Goal: Information Seeking & Learning: Compare options

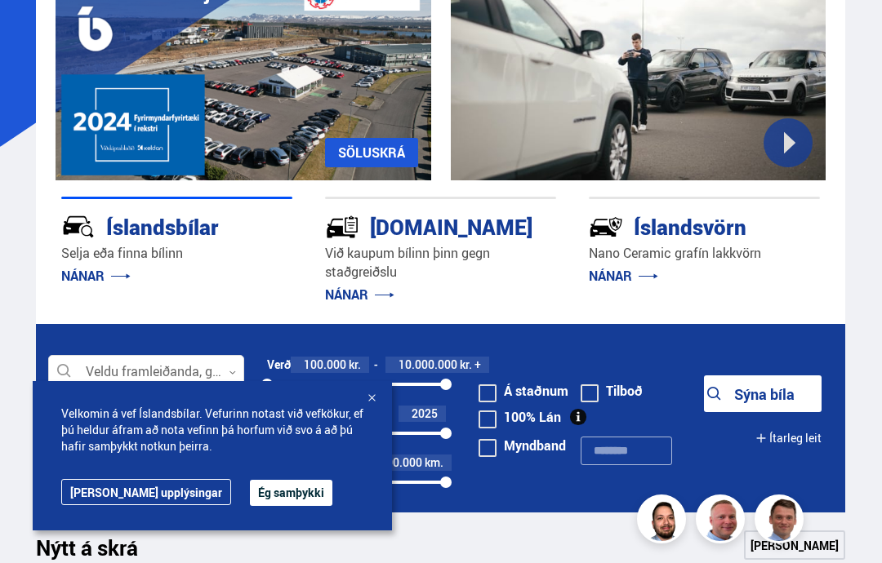
click at [250, 495] on button "Ég samþykki" at bounding box center [291, 493] width 82 height 26
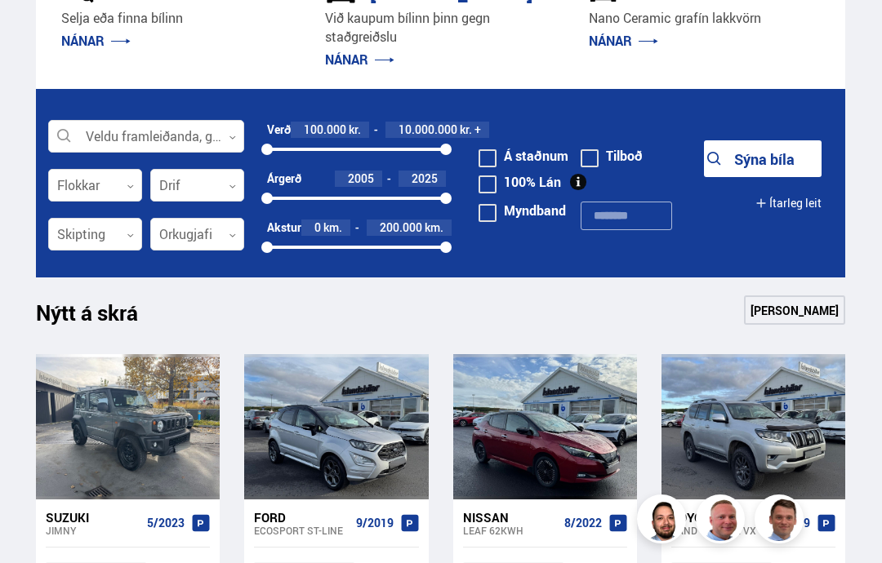
scroll to position [372, 0]
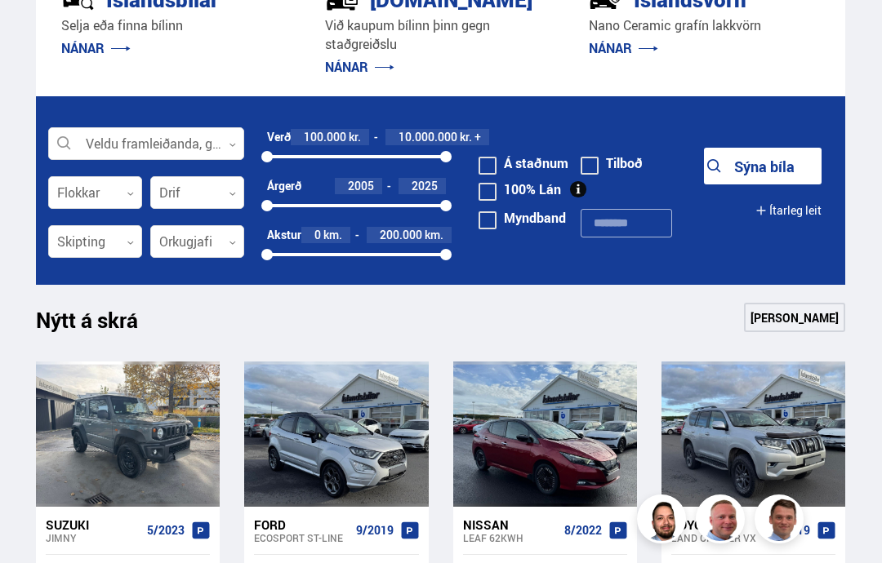
click at [231, 145] on icon at bounding box center [232, 144] width 7 height 7
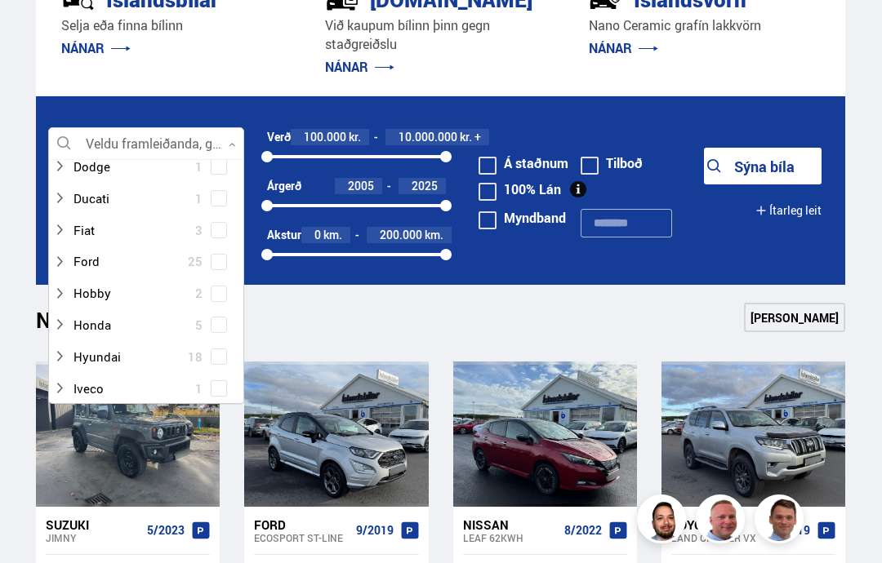
scroll to position [260, 0]
click at [113, 314] on div at bounding box center [130, 324] width 154 height 24
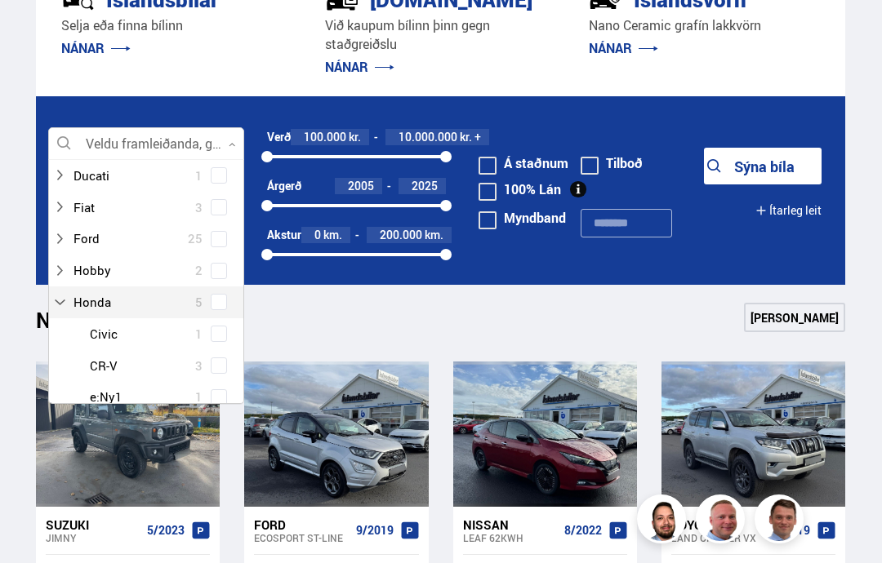
scroll to position [281, 0]
click at [155, 295] on div at bounding box center [130, 303] width 154 height 24
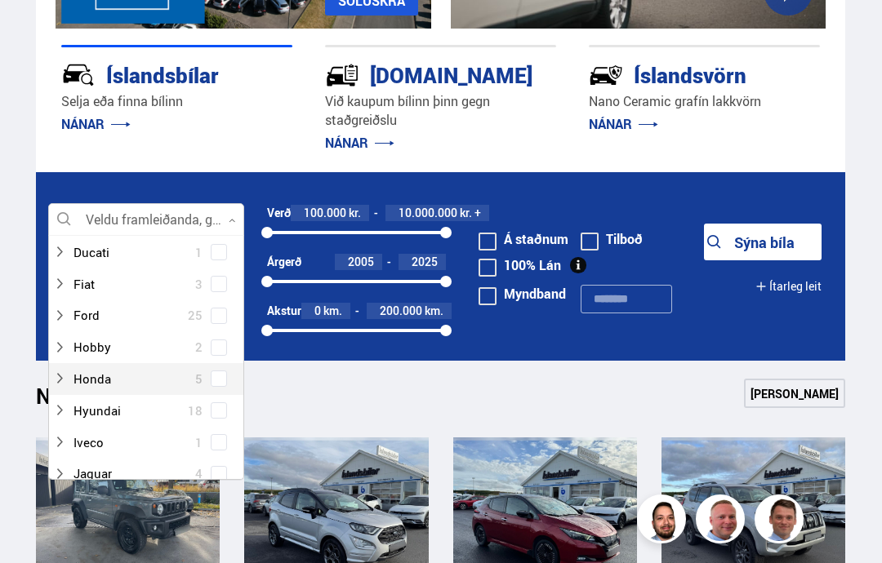
scroll to position [300, 0]
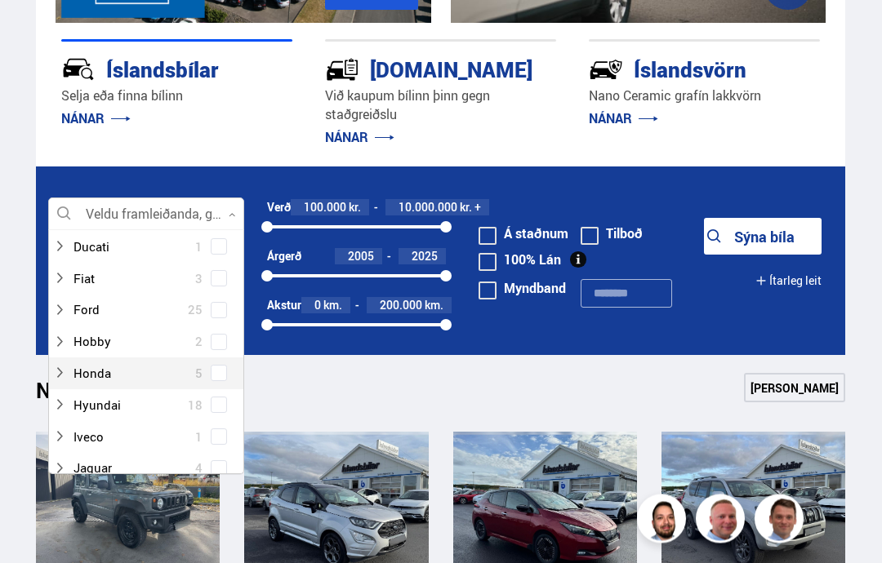
click at [741, 237] on button "Sýna bíla" at bounding box center [763, 237] width 118 height 37
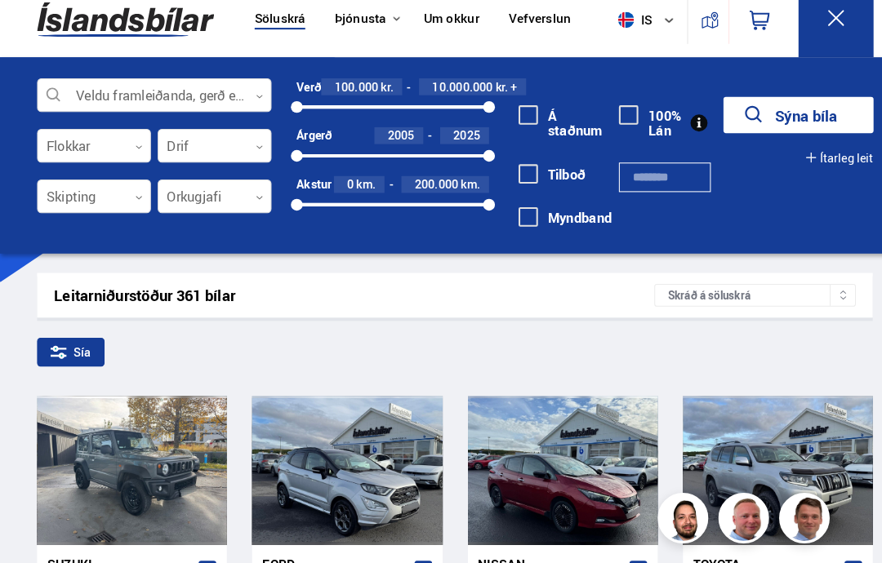
click at [259, 94] on div at bounding box center [149, 110] width 227 height 33
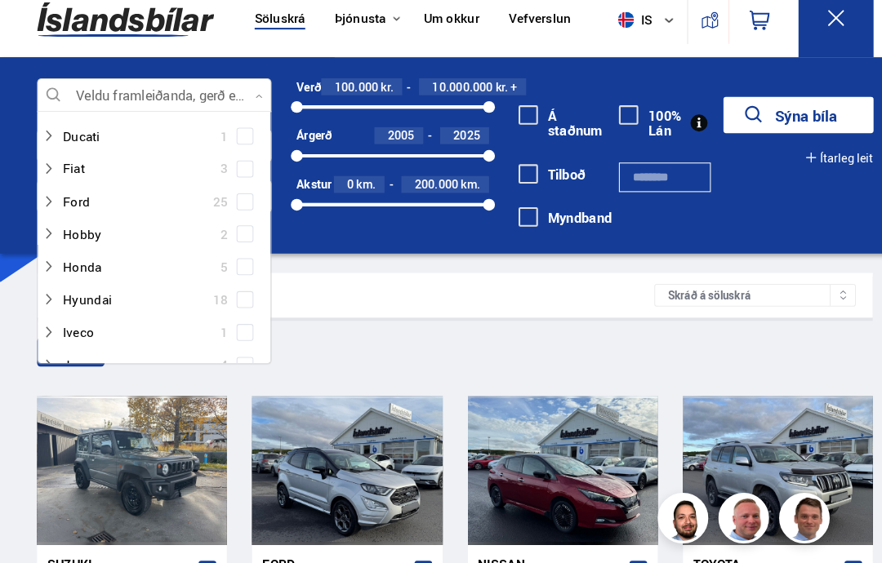
scroll to position [277, 0]
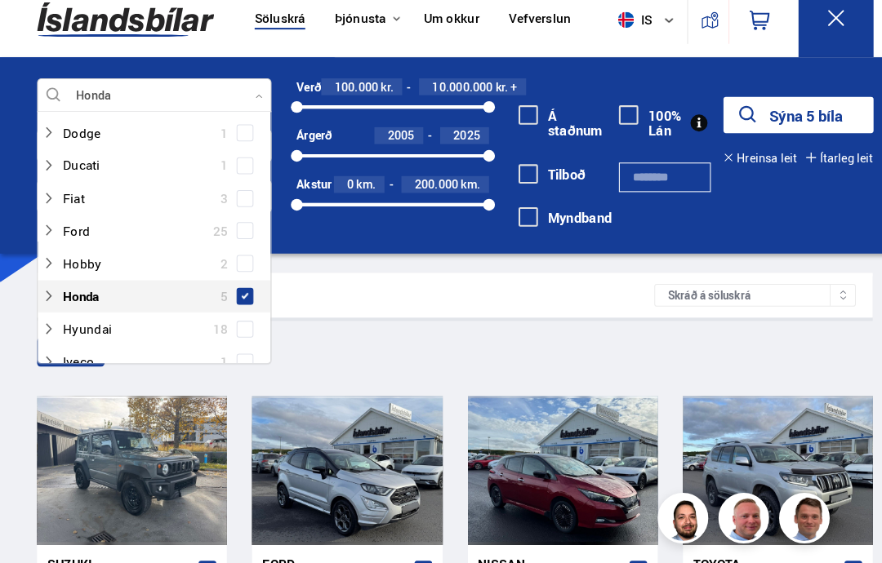
click at [771, 114] on button "Sýna 5 bíla" at bounding box center [773, 128] width 145 height 35
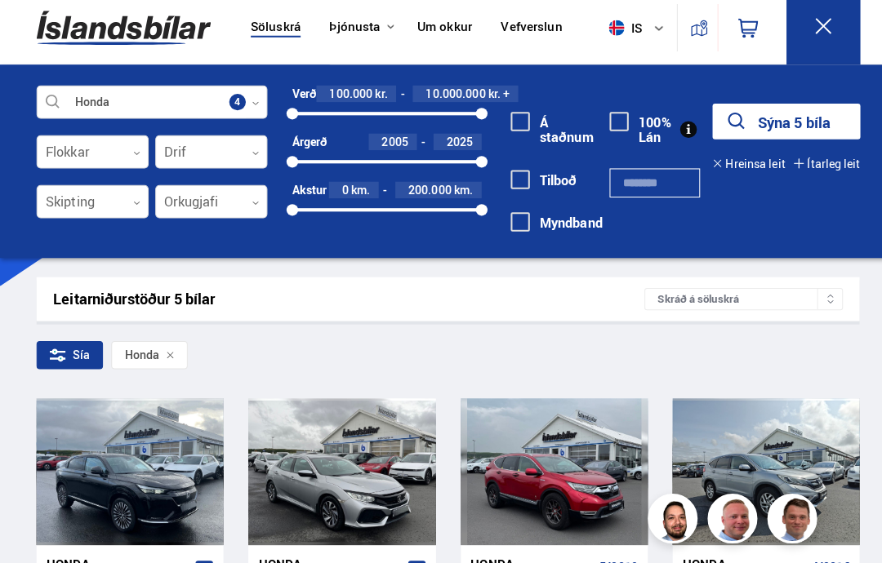
click at [134, 205] on icon at bounding box center [134, 208] width 7 height 7
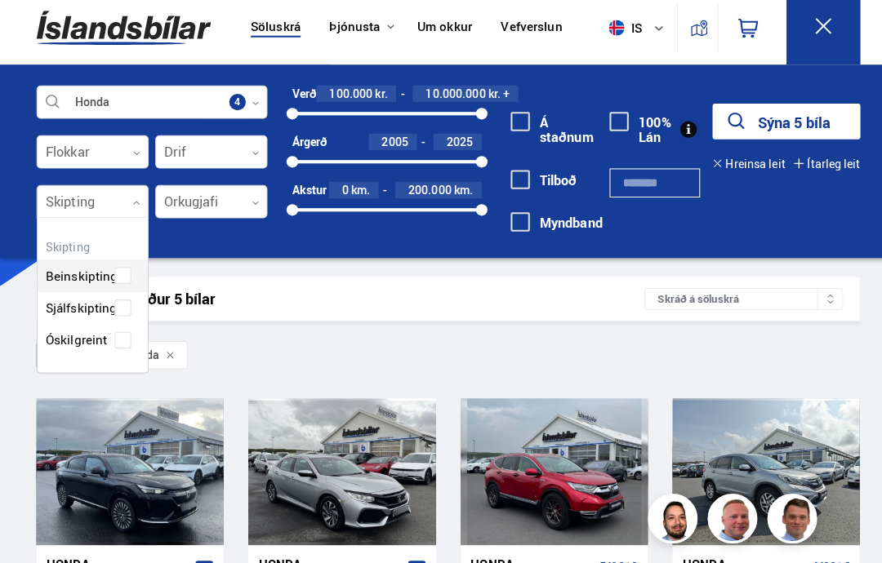
scroll to position [149, 109]
click at [121, 300] on div "Beinskipting Sjálfskipting Óskilgreint" at bounding box center [91, 299] width 109 height 119
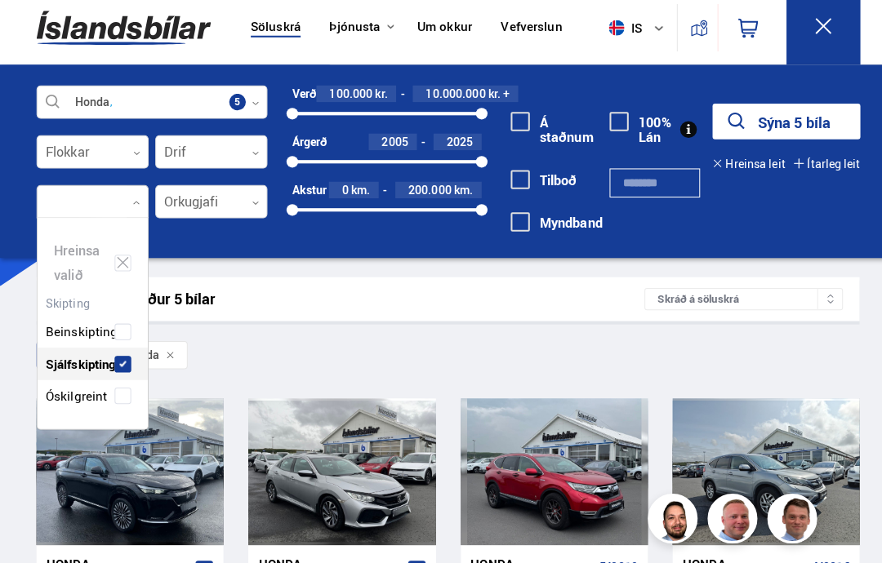
scroll to position [203, 109]
click at [101, 349] on div "[PERSON_NAME] valið Beinskipting Sjálfskipting Óskilgreint" at bounding box center [91, 327] width 110 height 209
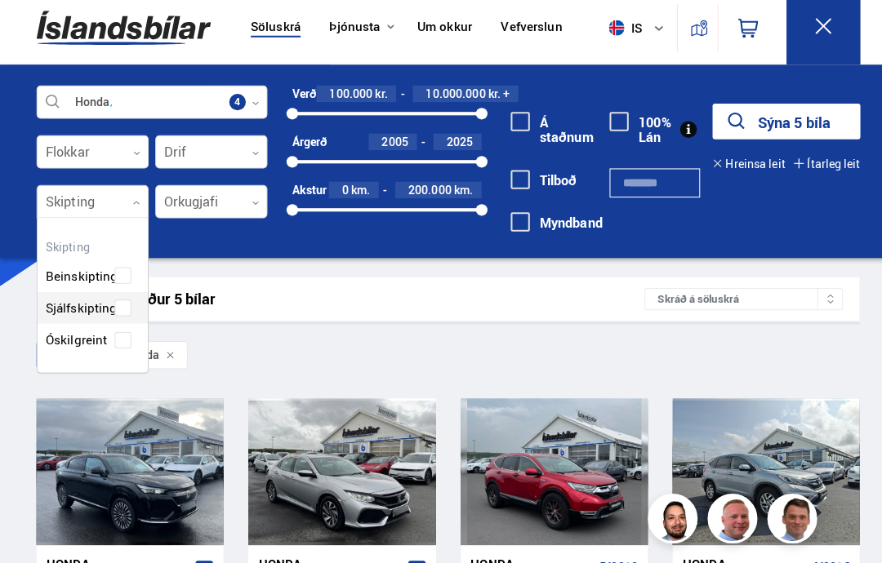
scroll to position [153, 112]
click at [118, 297] on div "Beinskipting Sjálfskipting Óskilgreint" at bounding box center [91, 299] width 109 height 119
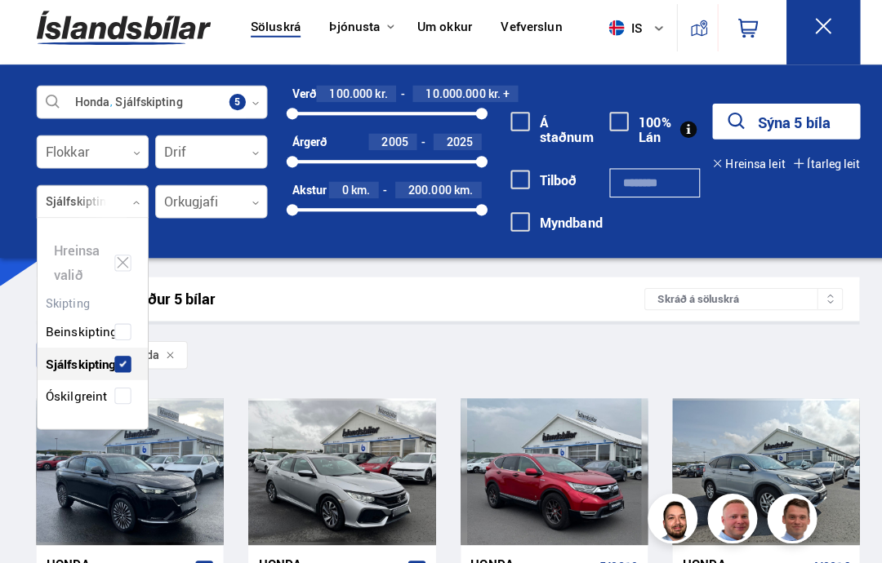
scroll to position [203, 109]
click at [127, 302] on div "Beinskipting" at bounding box center [91, 324] width 109 height 56
click at [135, 357] on div "[PERSON_NAME] valið Beinskipting Sjálfskipting Óskilgreint" at bounding box center [91, 327] width 110 height 209
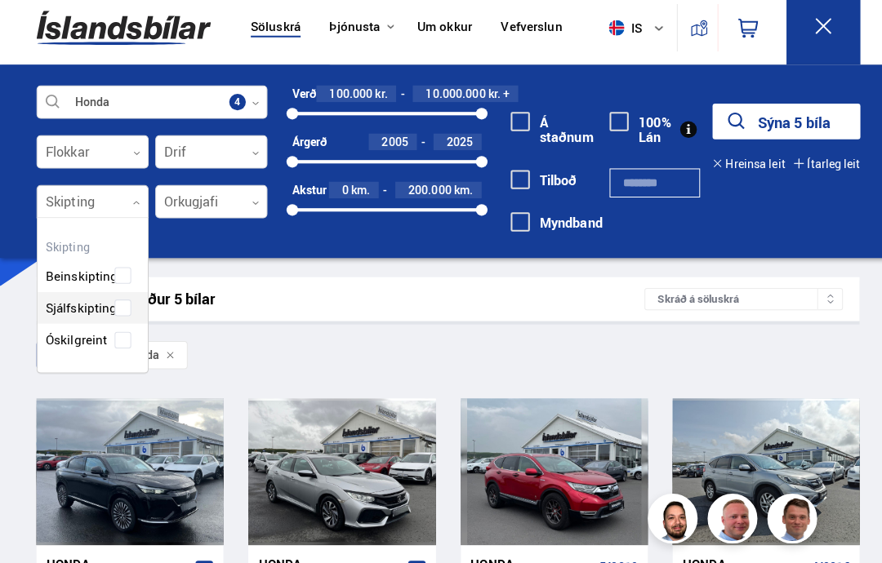
click at [126, 299] on div "Beinskipting Sjálfskipting Óskilgreint" at bounding box center [91, 299] width 109 height 119
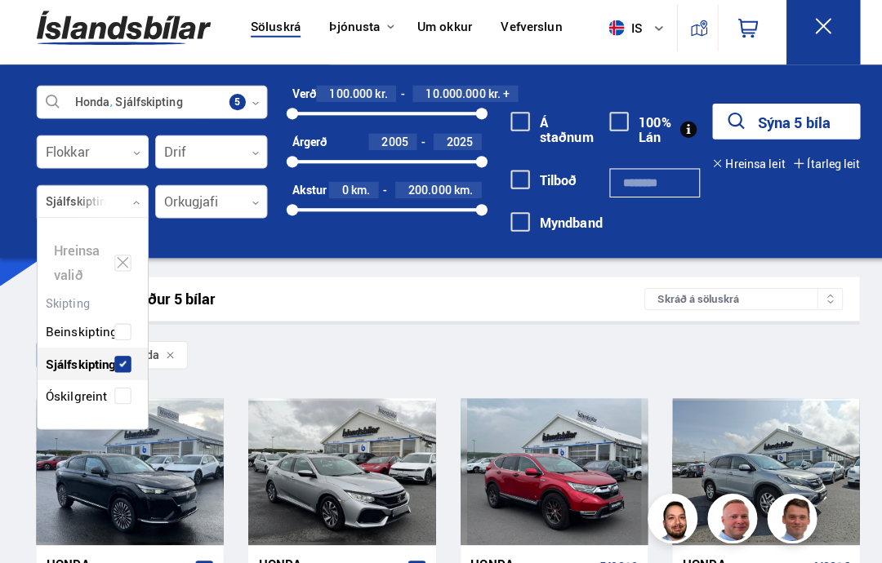
click at [313, 283] on div "Leitarniðurstöður 5 bílar Skráð á [GEOGRAPHIC_DATA]" at bounding box center [440, 303] width 809 height 43
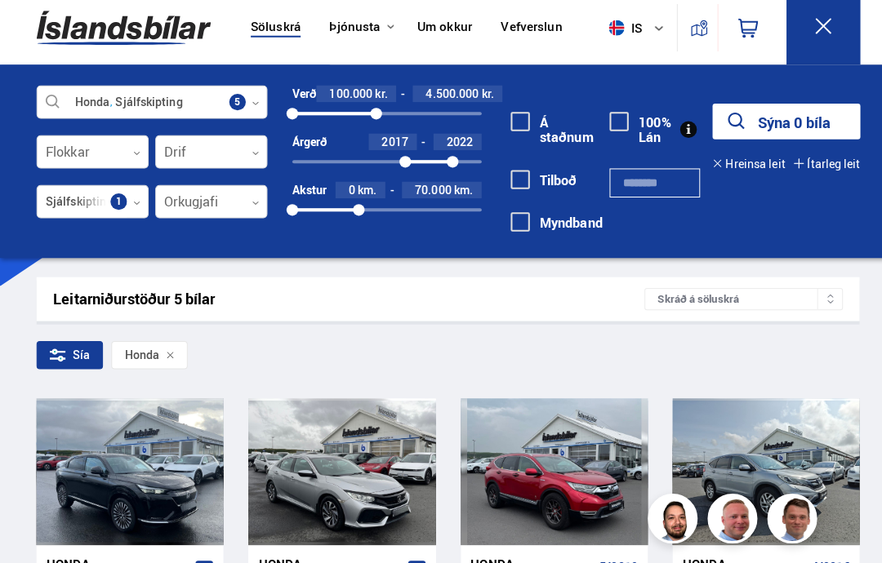
click at [768, 118] on button "Sýna 0 bíla" at bounding box center [773, 128] width 145 height 35
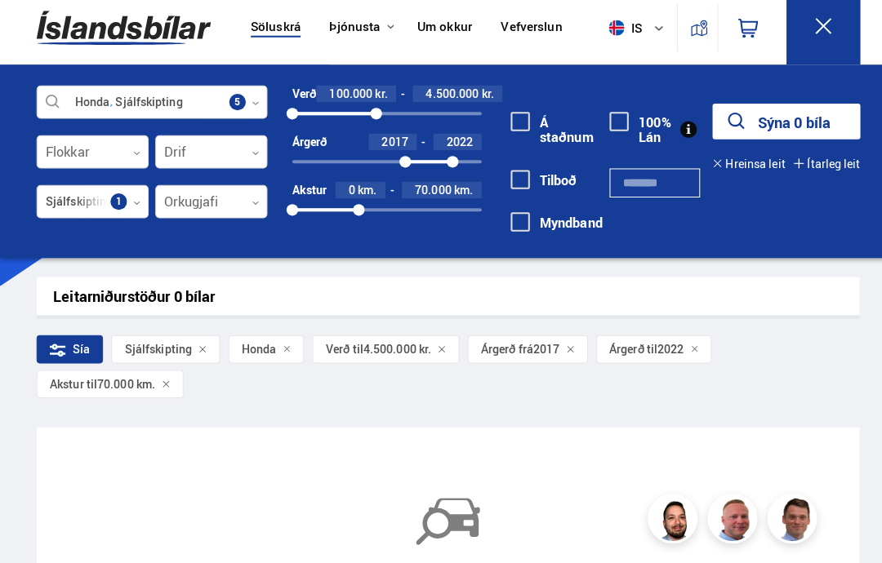
click at [636, 346] on span "Árgerð til" at bounding box center [622, 352] width 47 height 13
click at [688, 339] on div "Árgerð til 2022" at bounding box center [643, 353] width 114 height 28
click at [787, 122] on button "Sýna 0 bíla" at bounding box center [773, 128] width 145 height 35
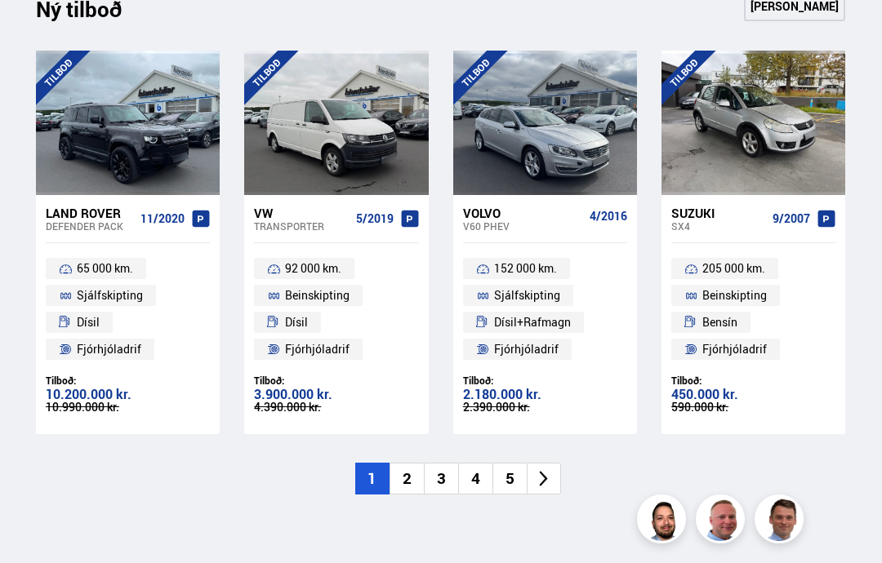
scroll to position [1635, 0]
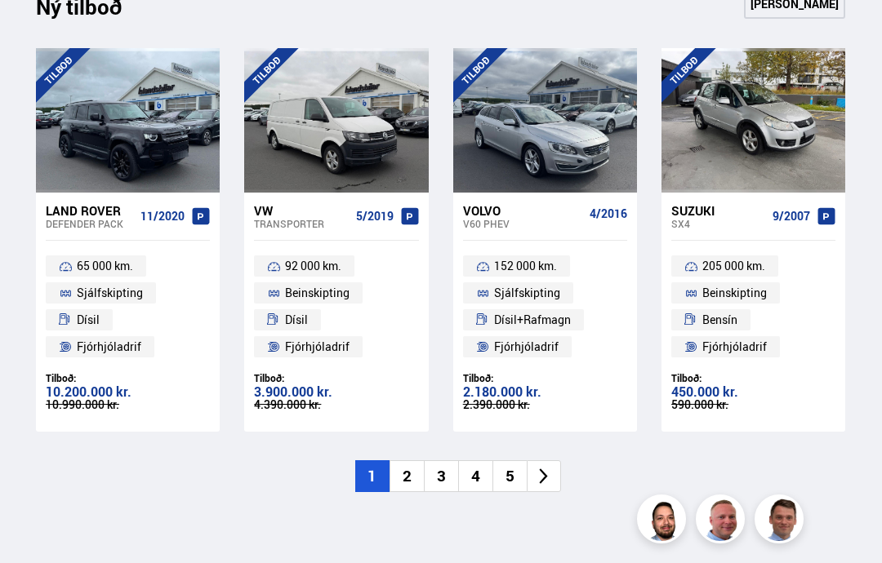
click at [409, 461] on li "2" at bounding box center [406, 477] width 34 height 32
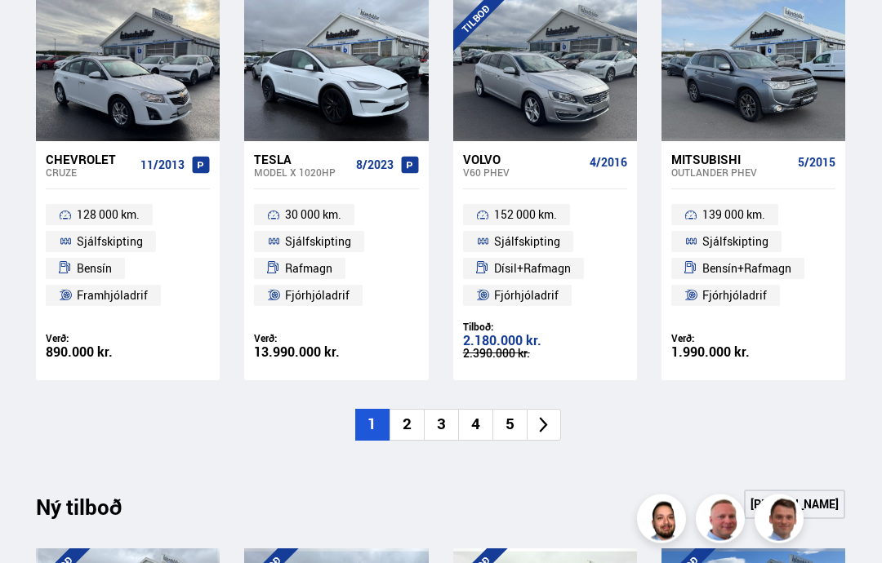
scroll to position [1136, 0]
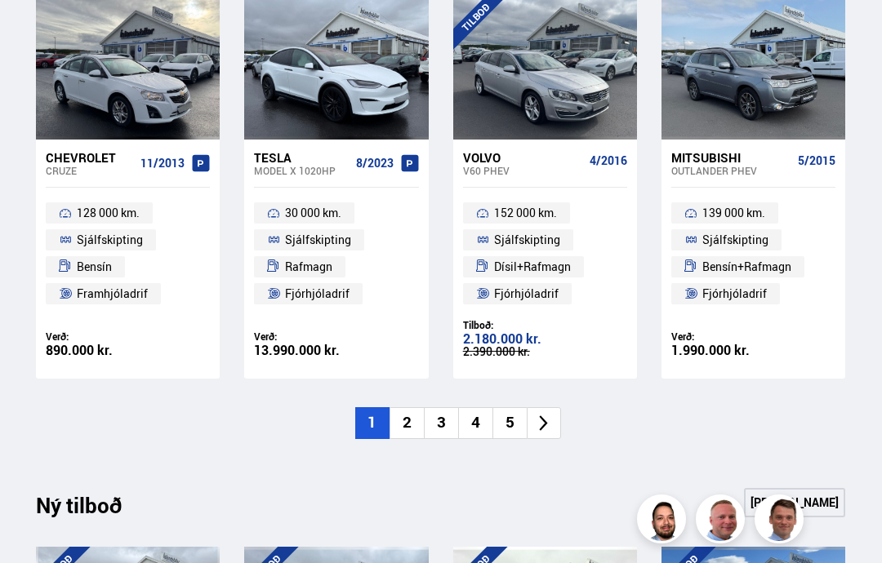
click at [405, 418] on li "2" at bounding box center [406, 423] width 34 height 32
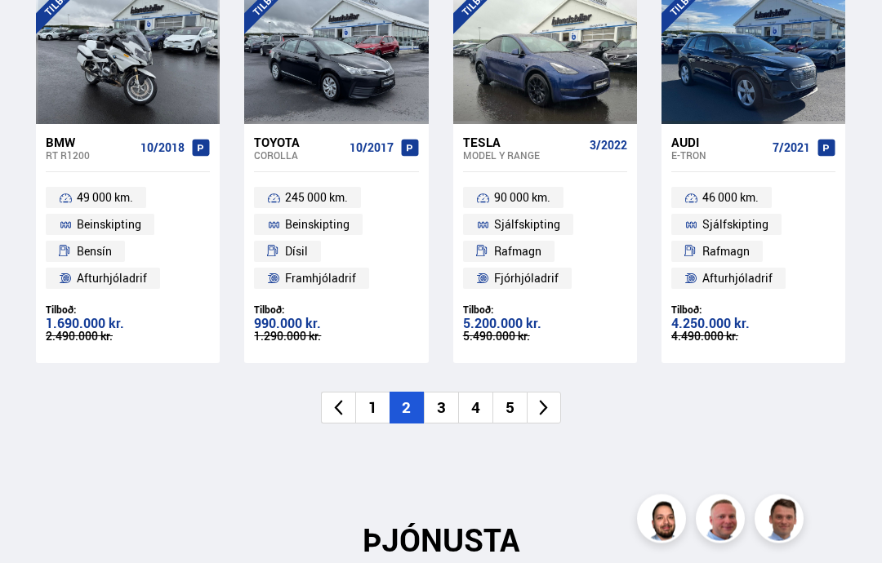
scroll to position [1691, 0]
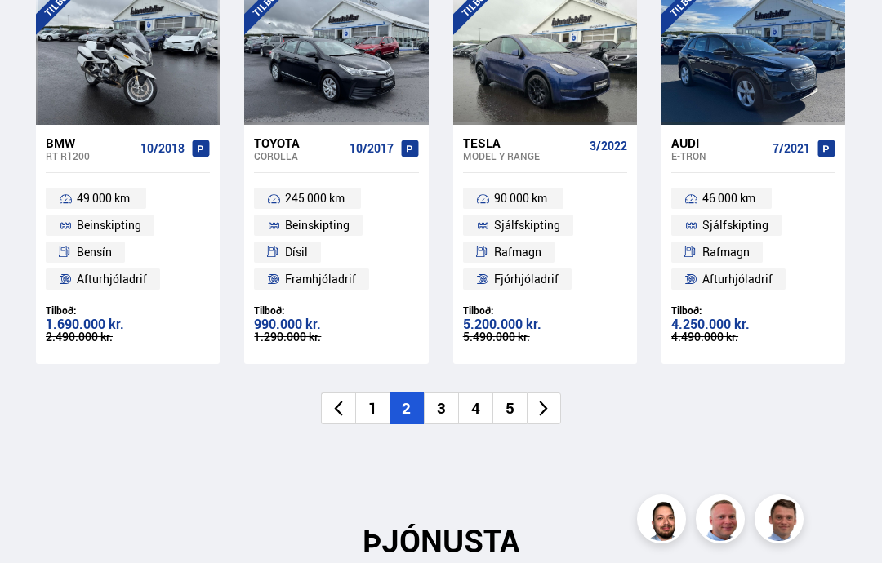
click at [440, 401] on li "3" at bounding box center [441, 409] width 34 height 32
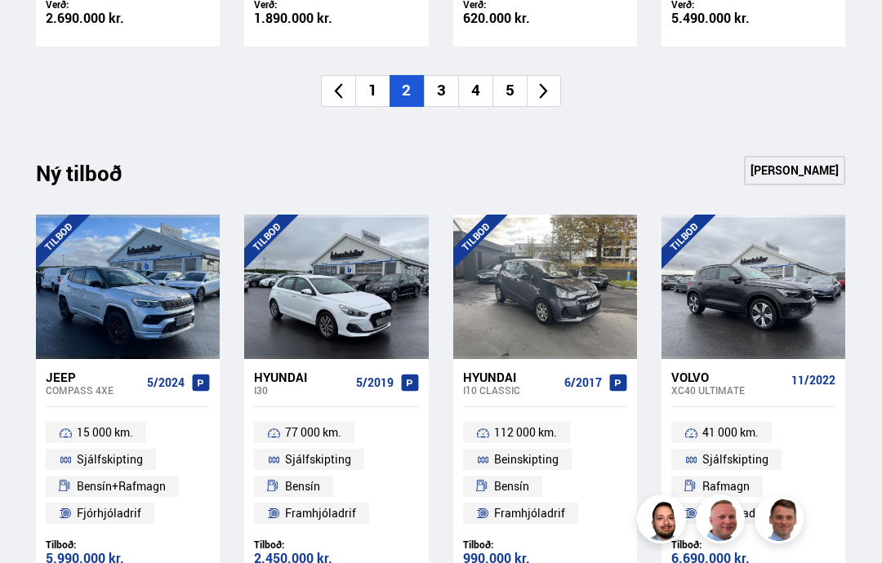
scroll to position [1205, 0]
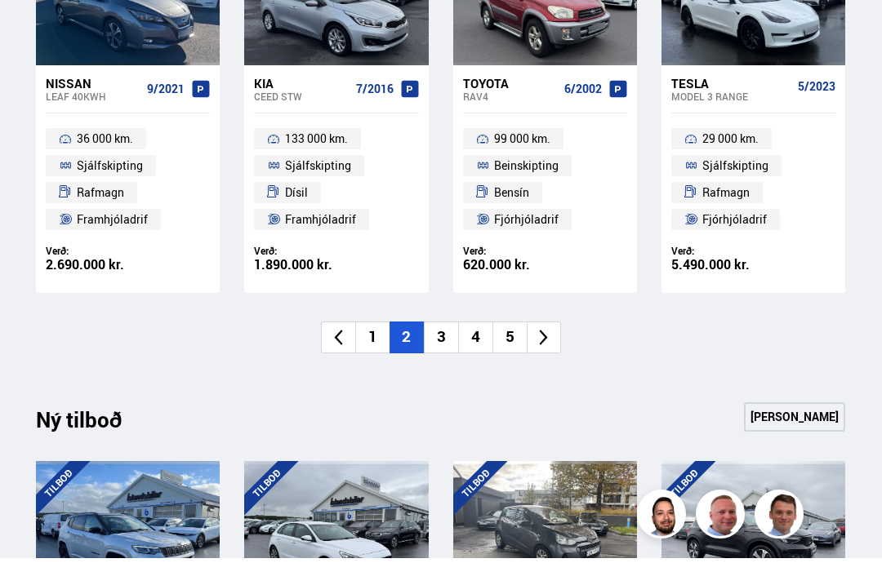
click at [435, 327] on li "3" at bounding box center [441, 343] width 34 height 32
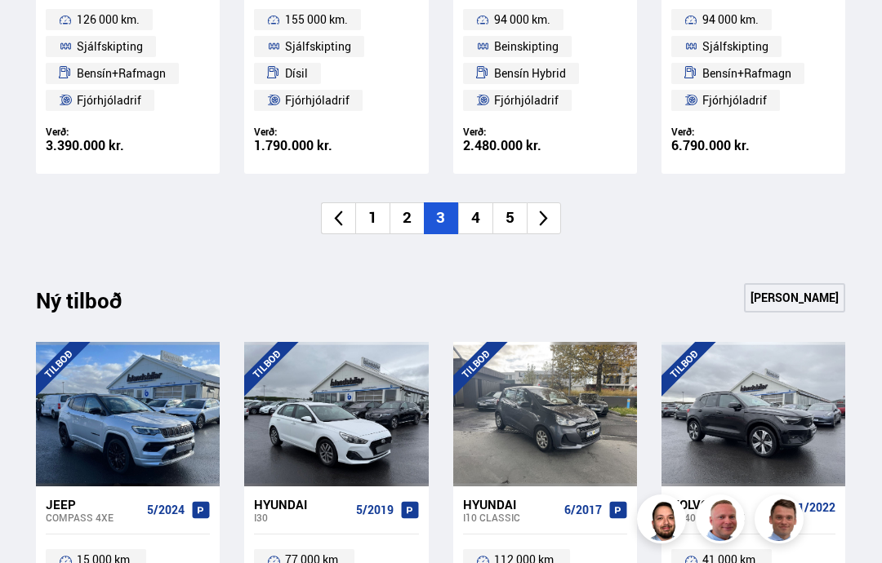
scroll to position [1319, 0]
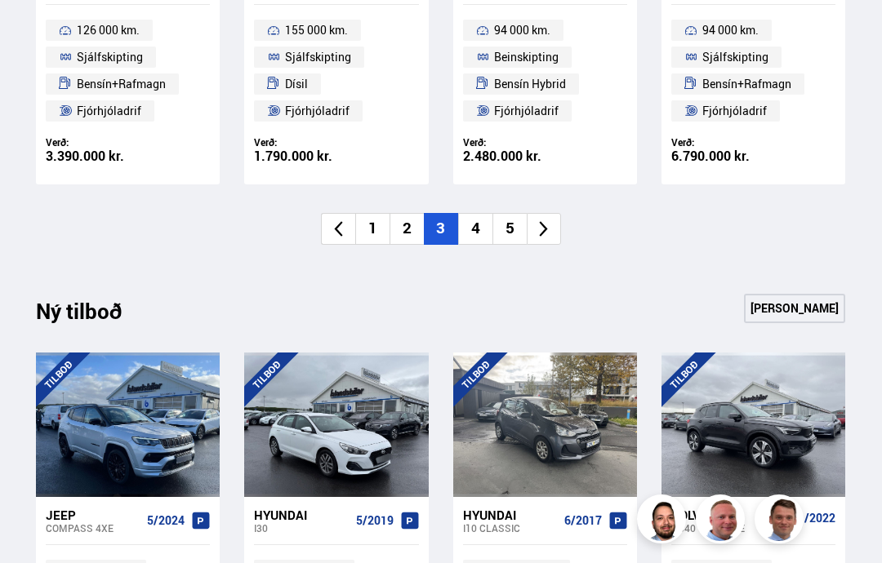
click at [472, 220] on li "4" at bounding box center [475, 229] width 34 height 32
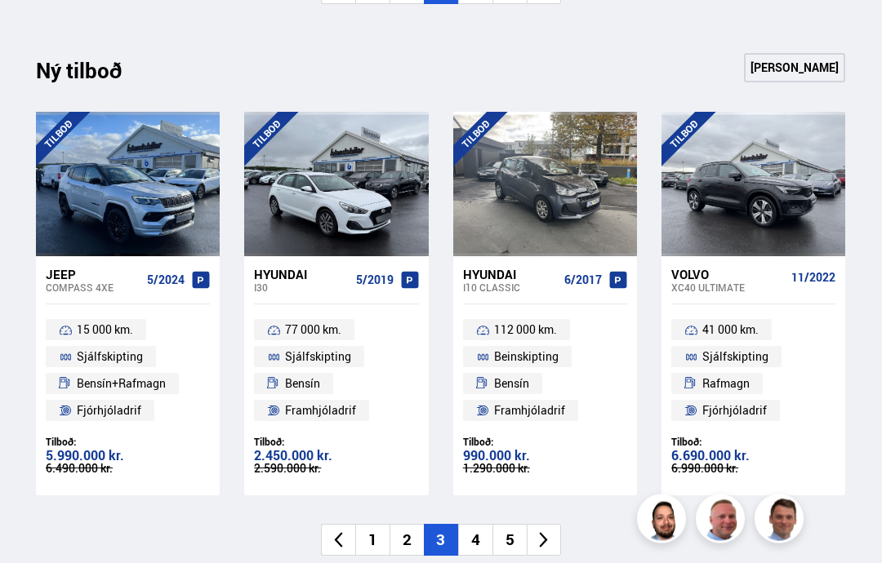
scroll to position [1573, 0]
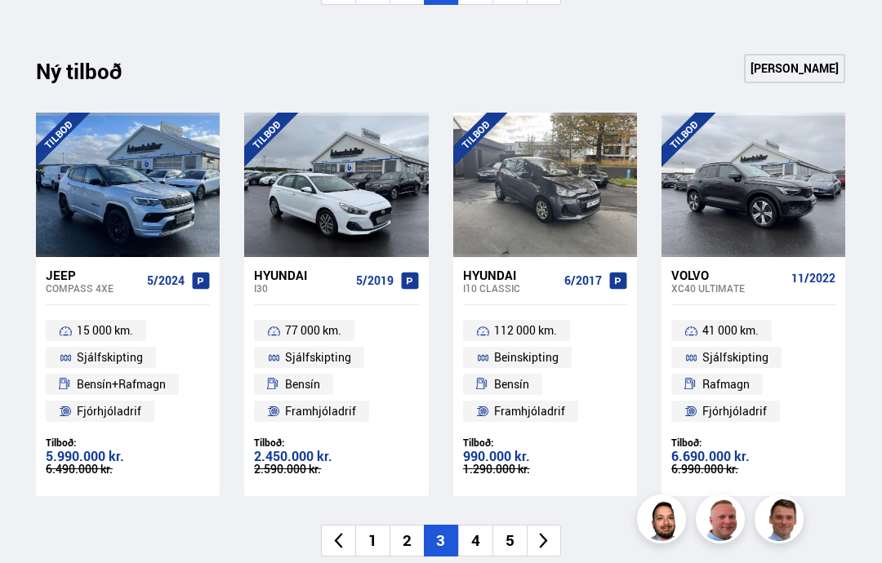
click at [468, 529] on li "4" at bounding box center [475, 541] width 34 height 32
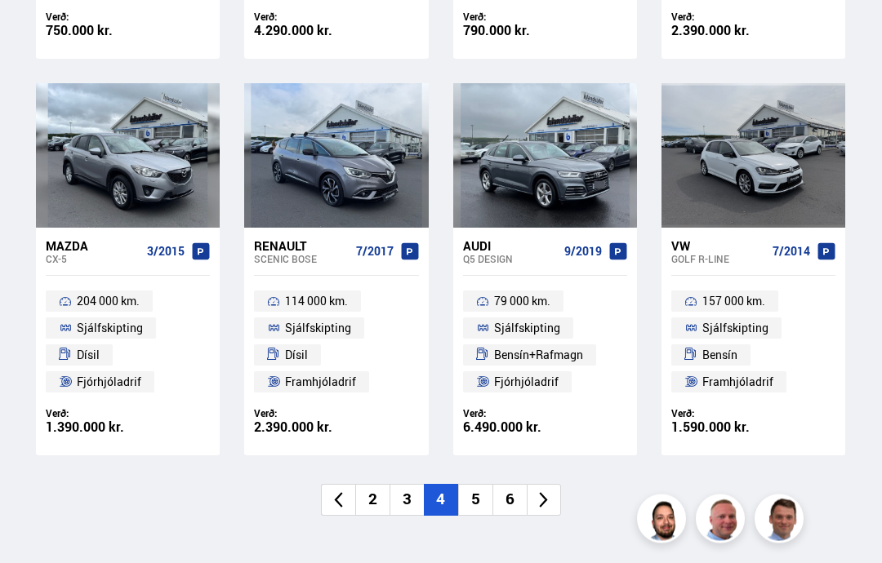
scroll to position [1062, 0]
click at [470, 496] on li "5" at bounding box center [475, 500] width 34 height 32
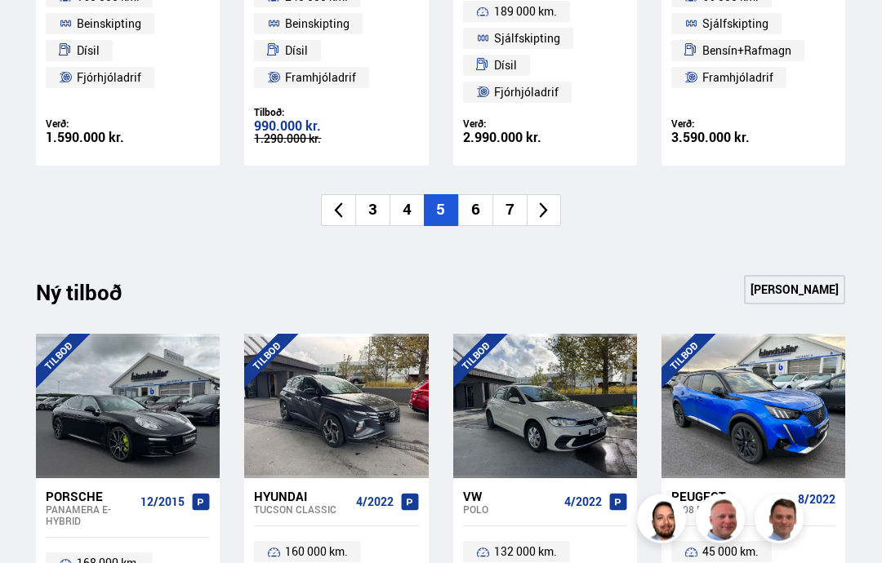
scroll to position [1364, 0]
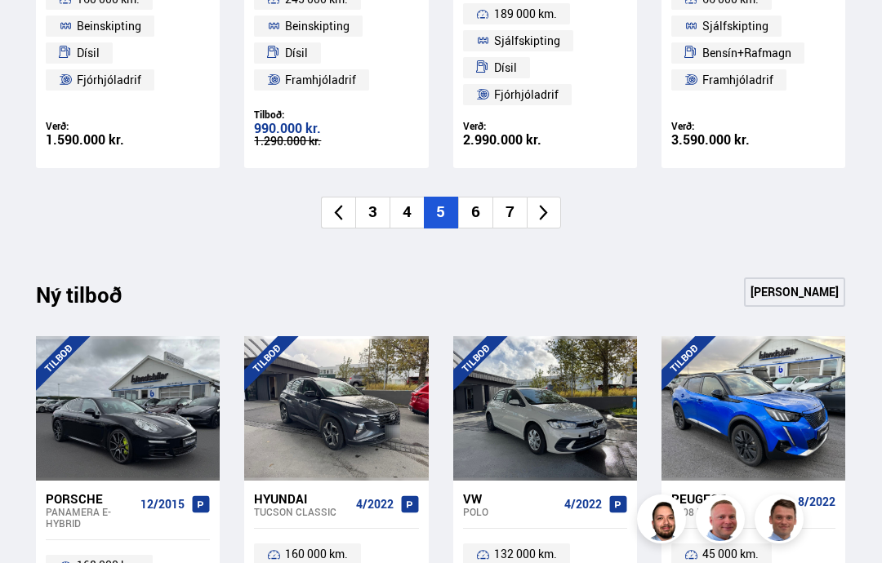
click at [468, 209] on li "6" at bounding box center [475, 213] width 34 height 32
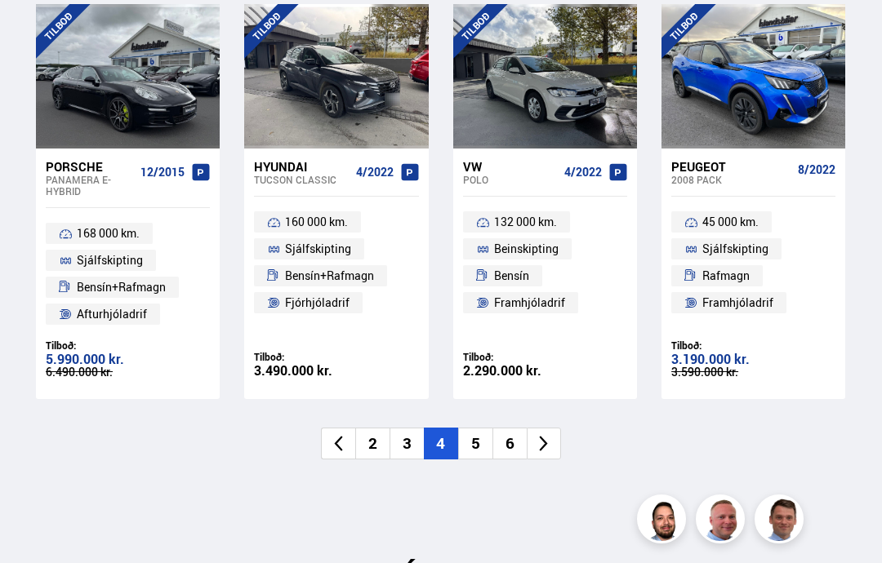
scroll to position [1668, 0]
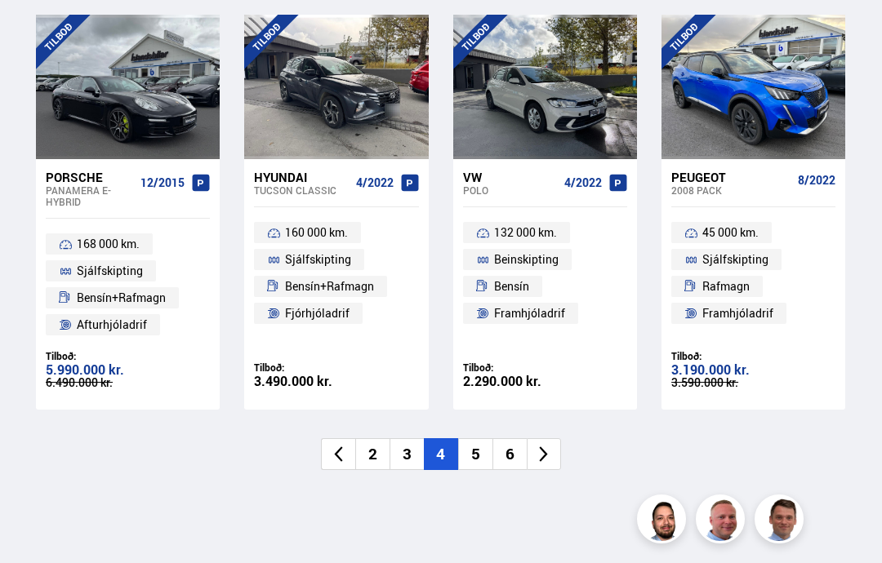
click at [472, 446] on li "5" at bounding box center [475, 454] width 34 height 32
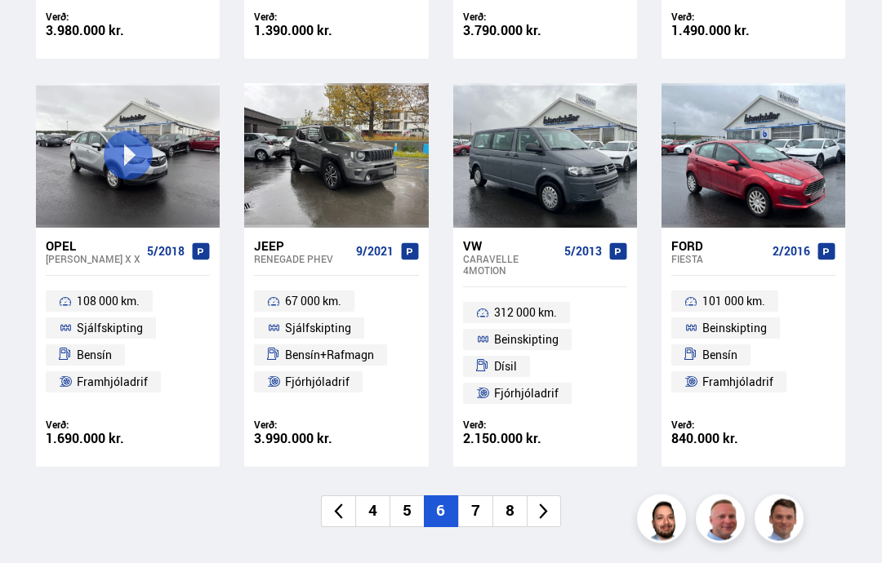
scroll to position [1048, 0]
click at [471, 501] on li "7" at bounding box center [475, 512] width 34 height 32
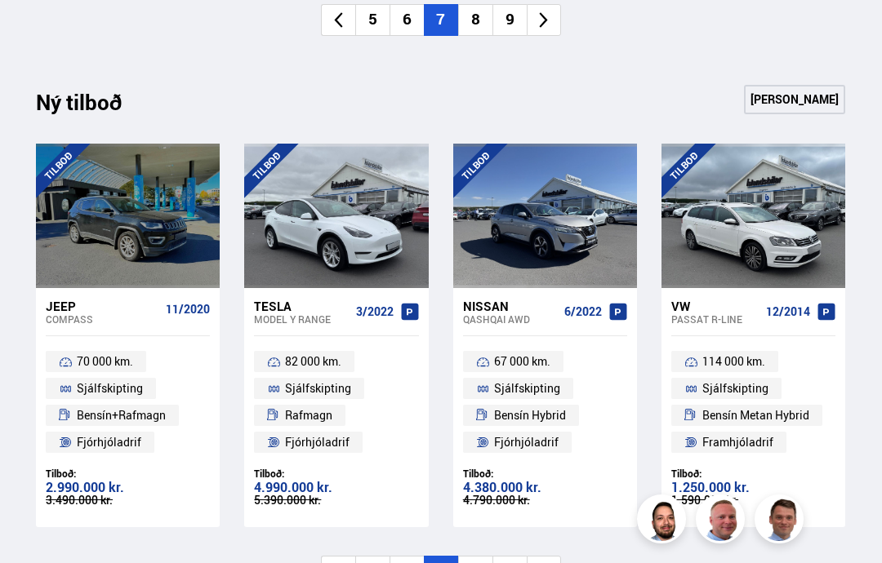
scroll to position [1542, 0]
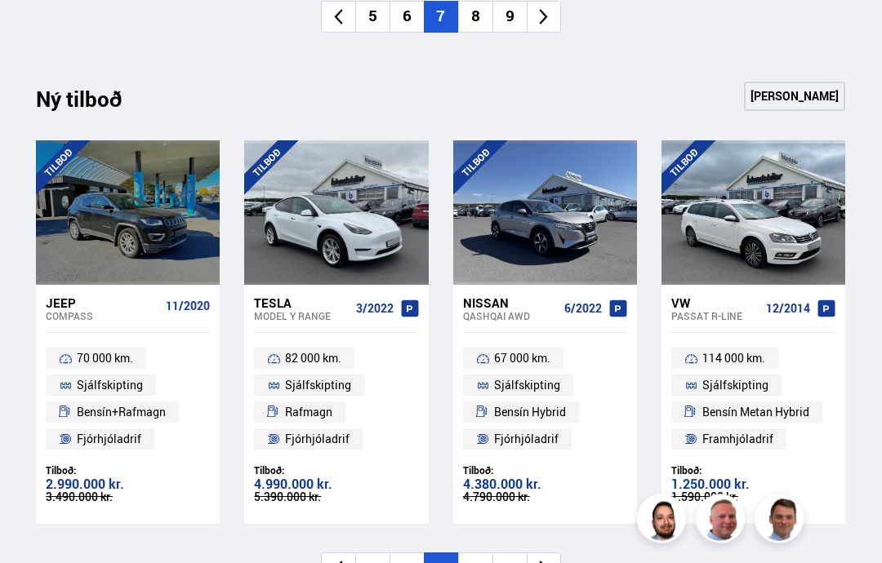
click at [470, 558] on li "6" at bounding box center [475, 570] width 34 height 32
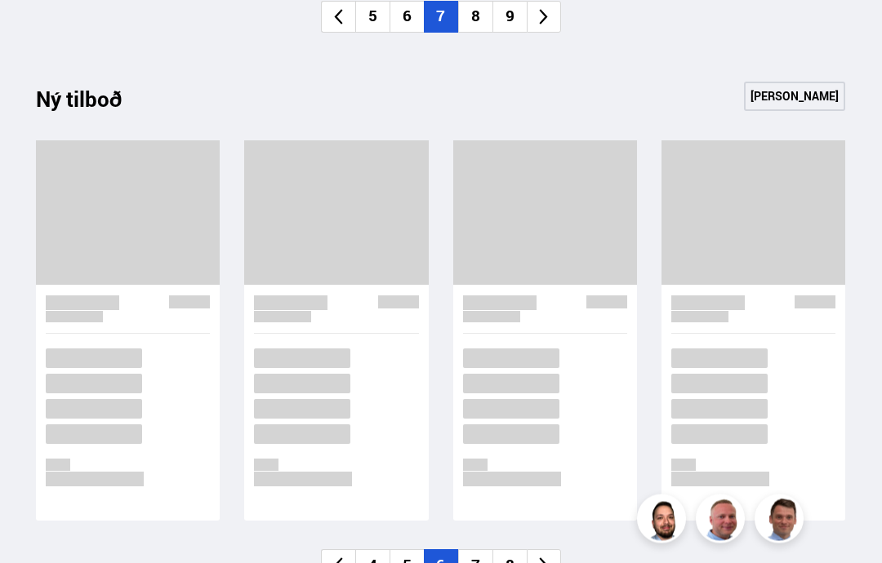
scroll to position [1542, 0]
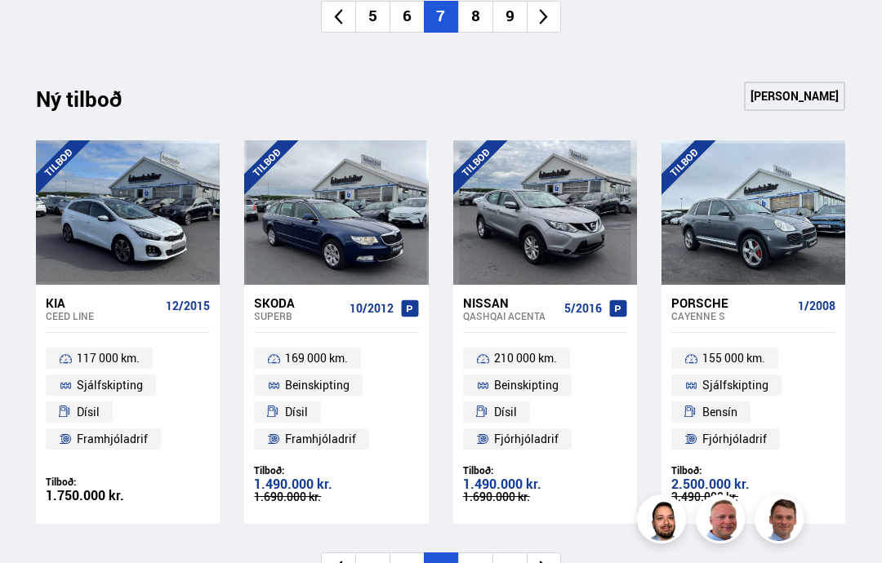
click at [469, 559] on li "7" at bounding box center [475, 569] width 34 height 32
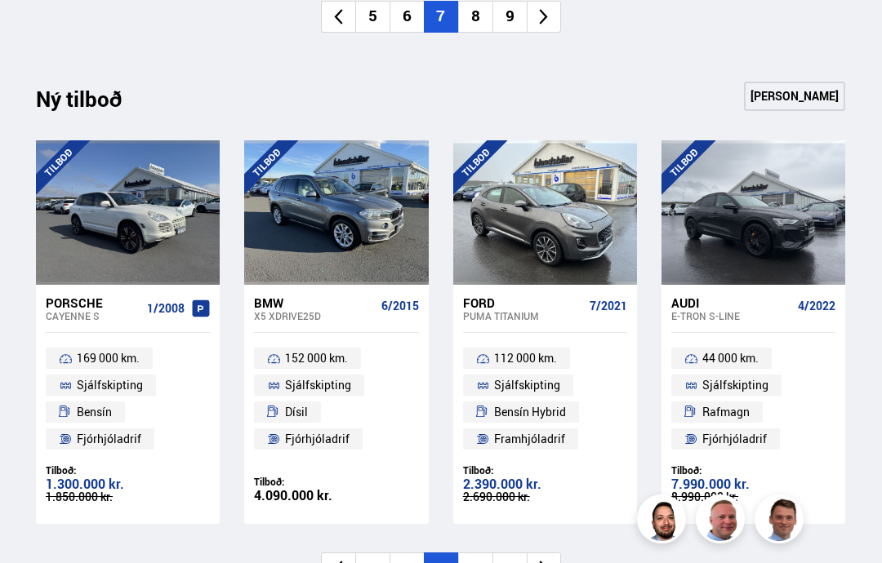
click at [474, 558] on li "8" at bounding box center [475, 569] width 34 height 32
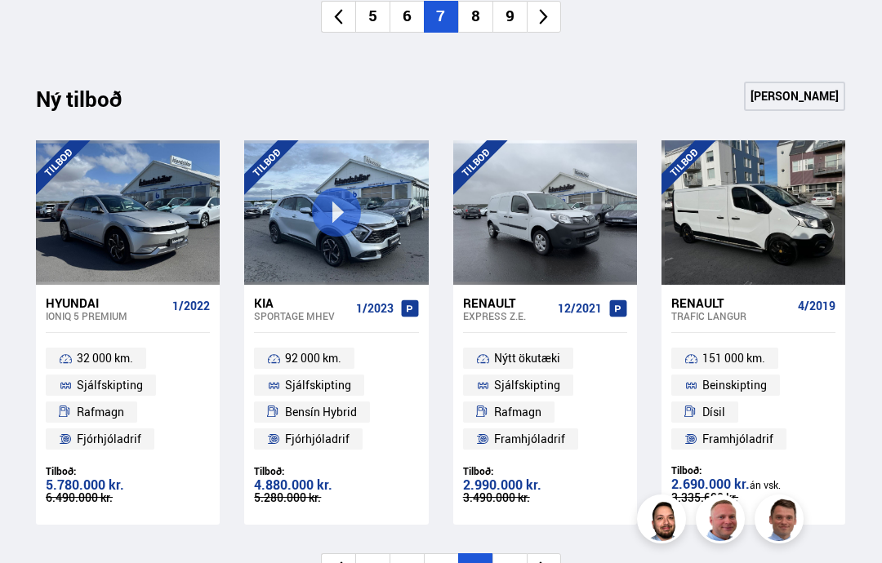
click at [507, 563] on li "10" at bounding box center [509, 570] width 34 height 32
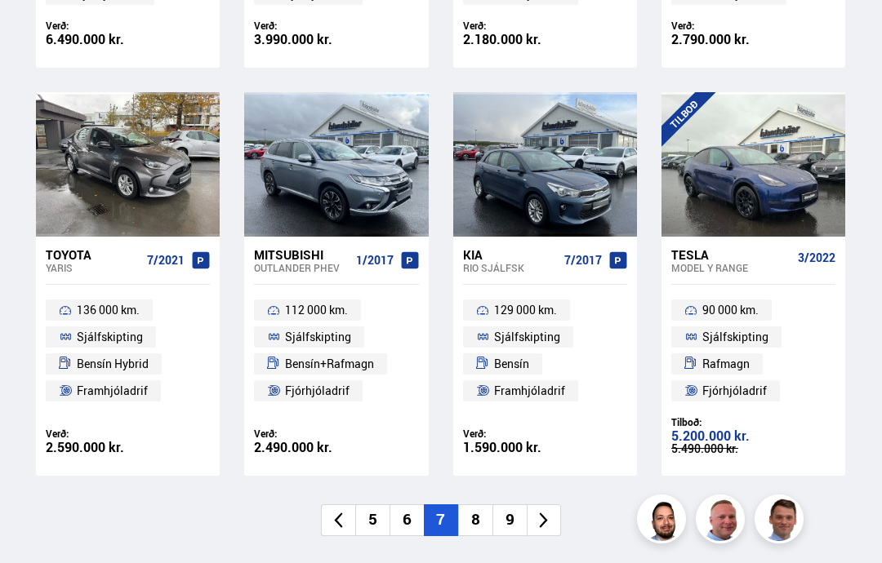
scroll to position [1062, 0]
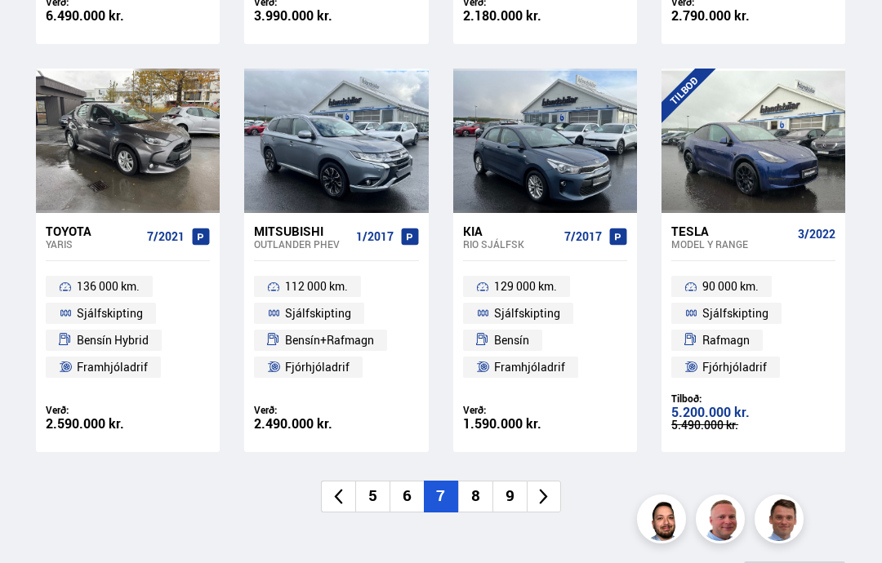
click at [472, 488] on li "8" at bounding box center [475, 497] width 34 height 32
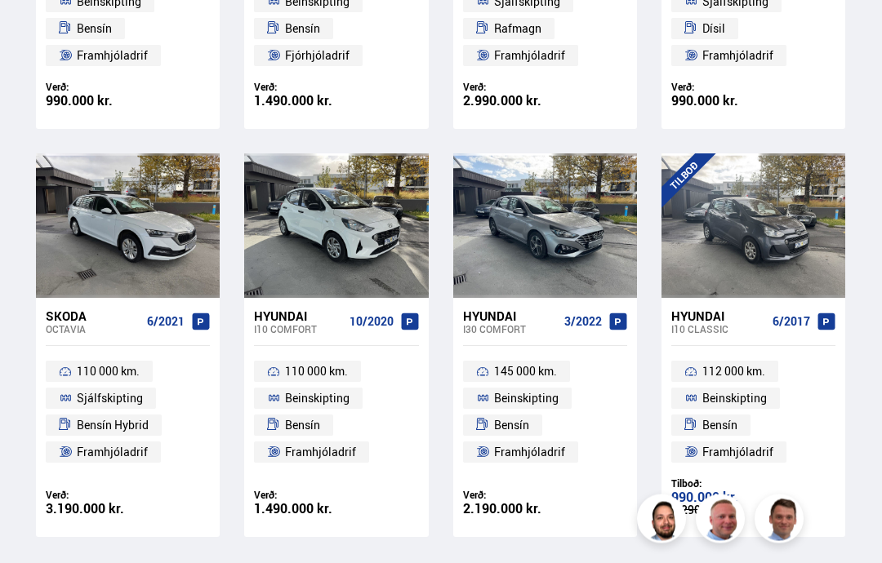
scroll to position [978, 0]
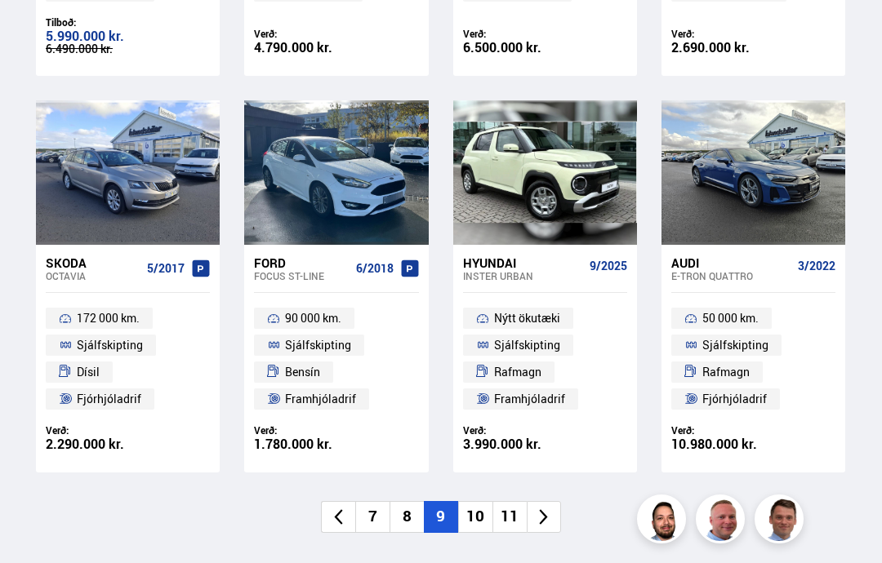
scroll to position [1054, 0]
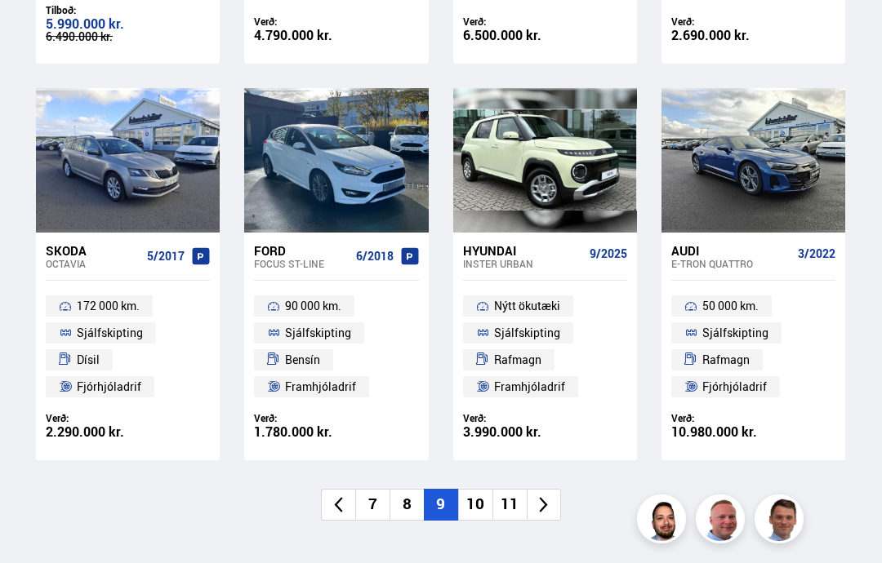
click at [471, 499] on li "10" at bounding box center [475, 505] width 34 height 32
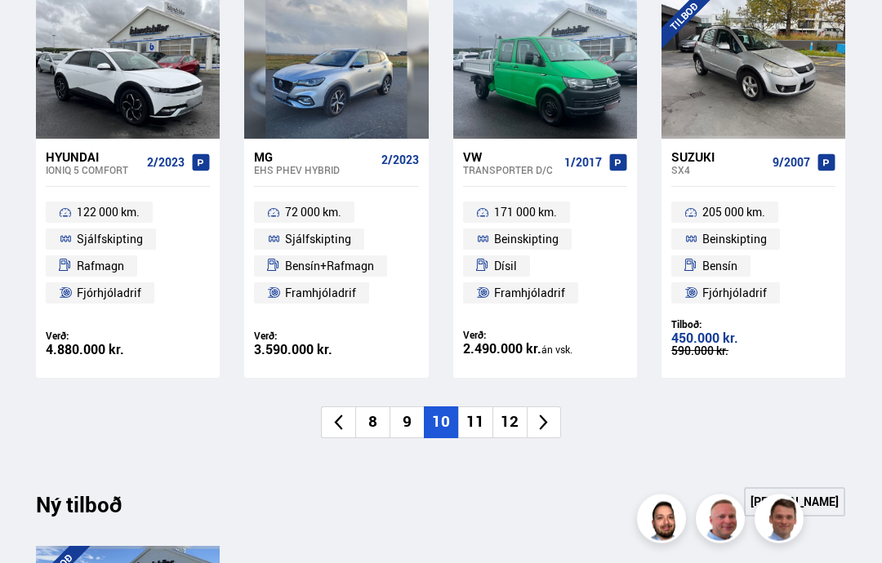
scroll to position [1148, 0]
click at [471, 412] on li "11" at bounding box center [475, 423] width 34 height 32
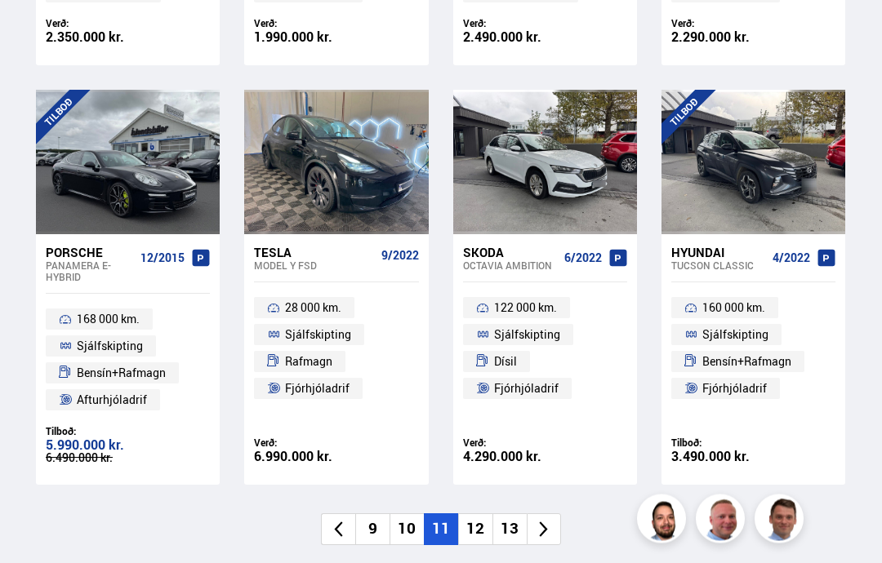
scroll to position [1044, 0]
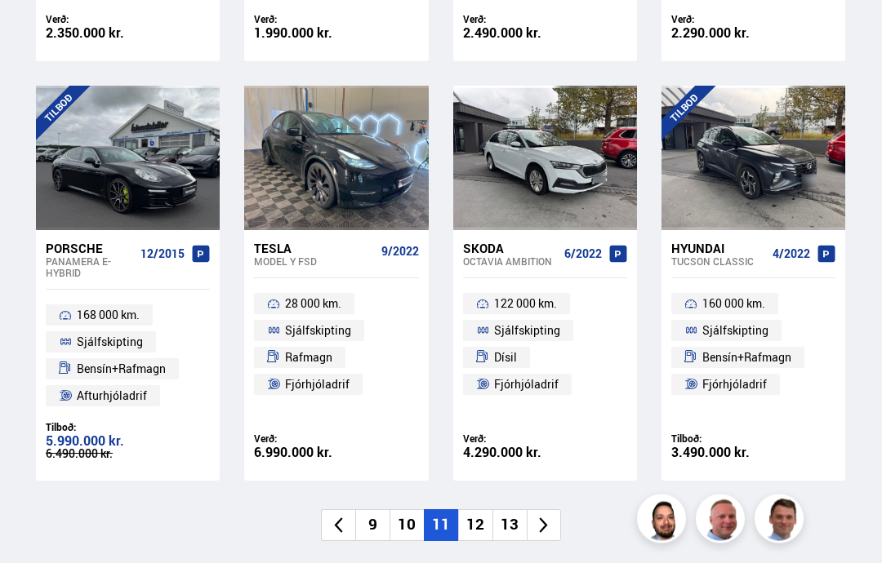
click at [476, 523] on li "12" at bounding box center [475, 526] width 34 height 32
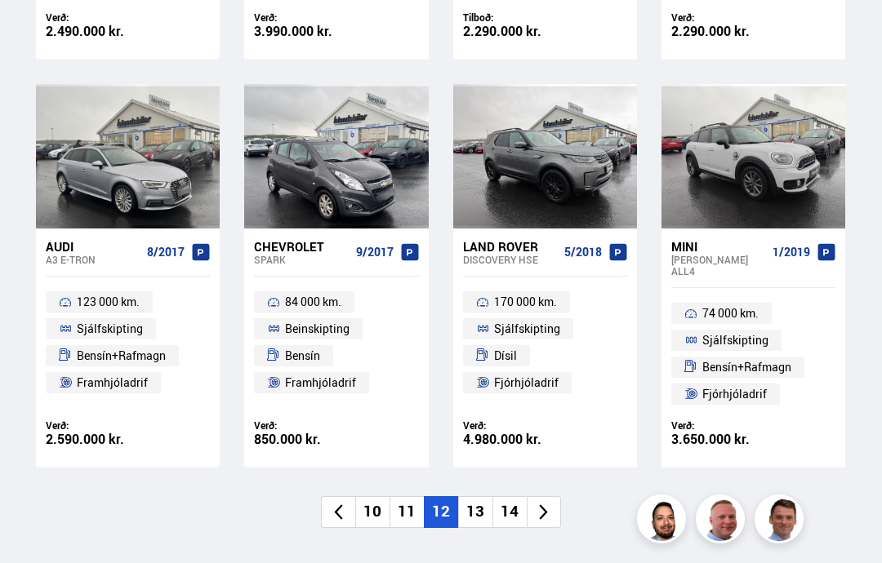
scroll to position [1046, 0]
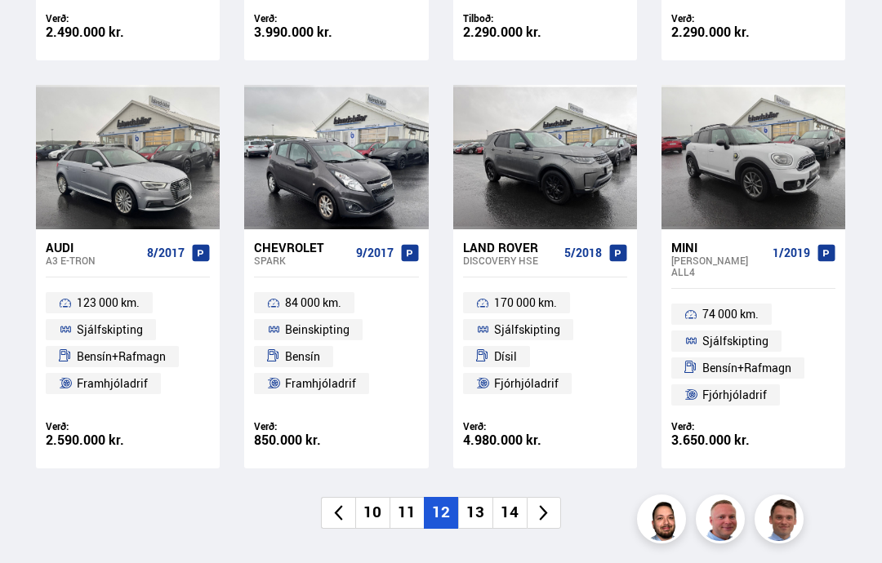
click at [474, 497] on li "13" at bounding box center [475, 513] width 34 height 32
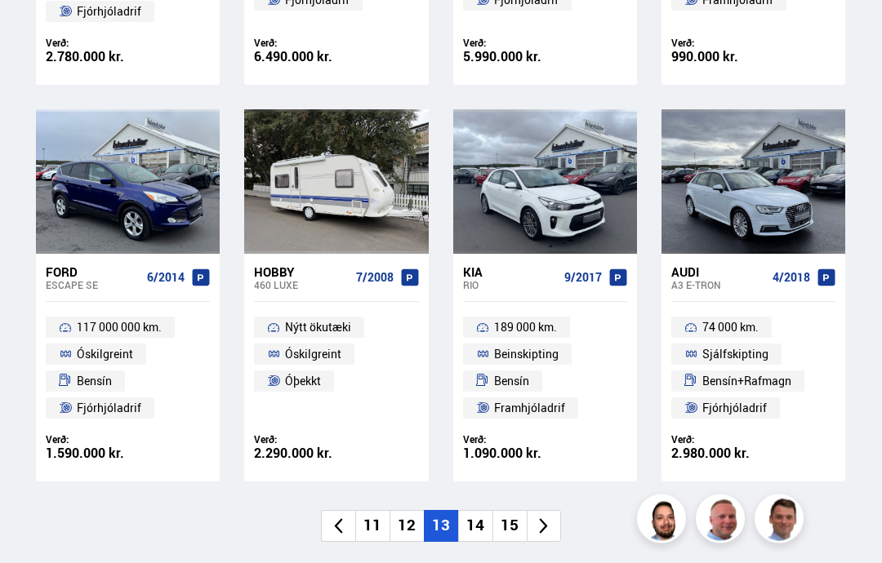
scroll to position [1041, 0]
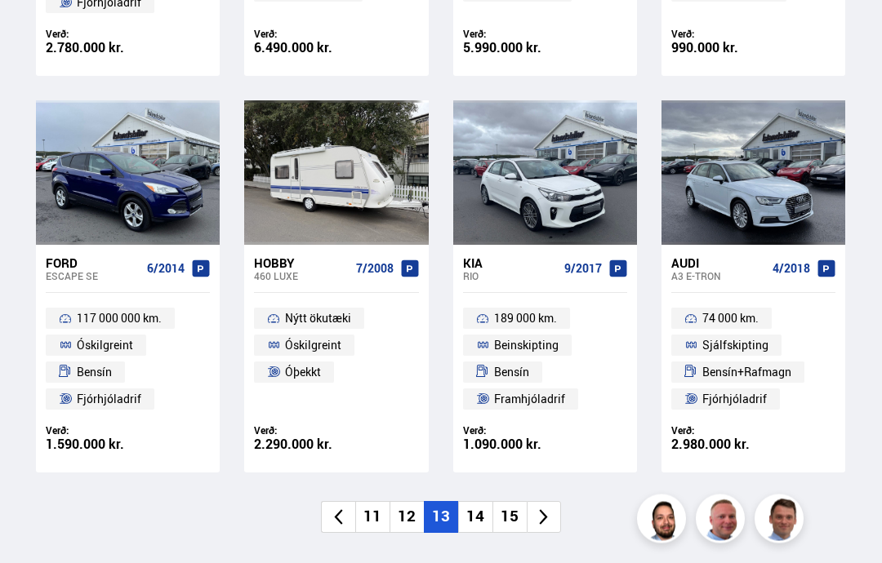
click at [476, 510] on li "14" at bounding box center [475, 518] width 34 height 32
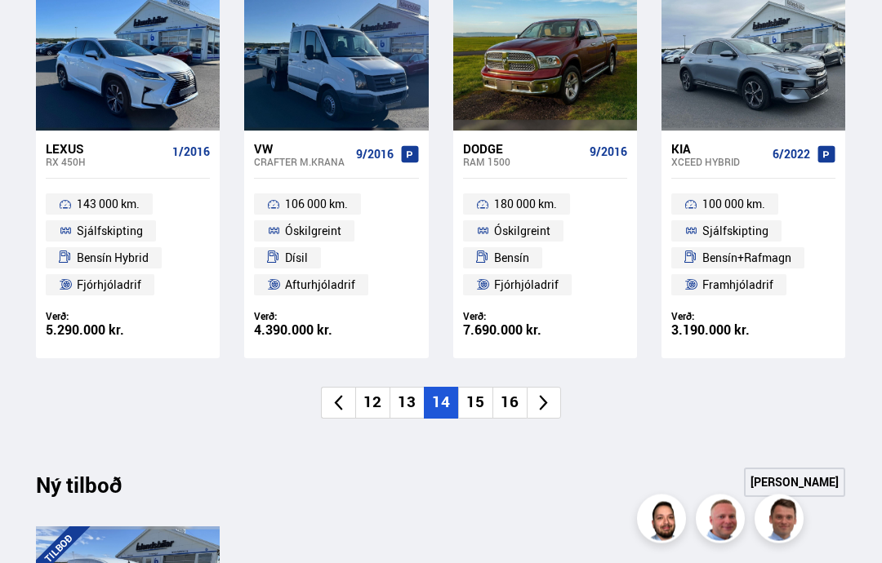
scroll to position [1154, 0]
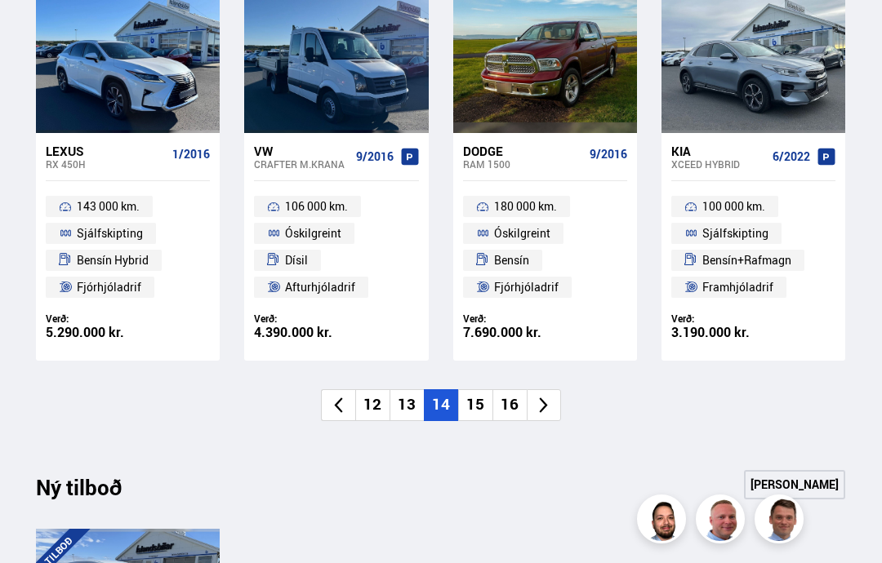
click at [464, 394] on li "15" at bounding box center [475, 405] width 34 height 32
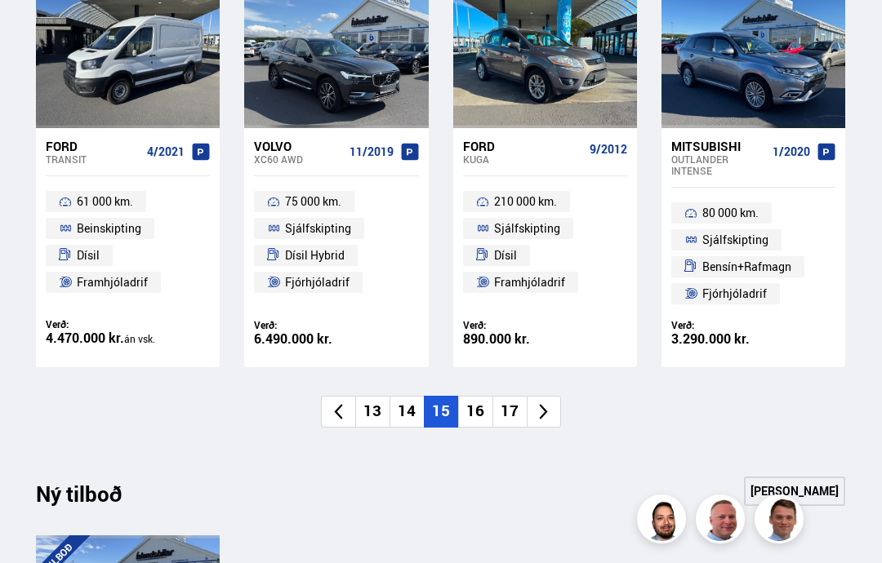
scroll to position [1140, 0]
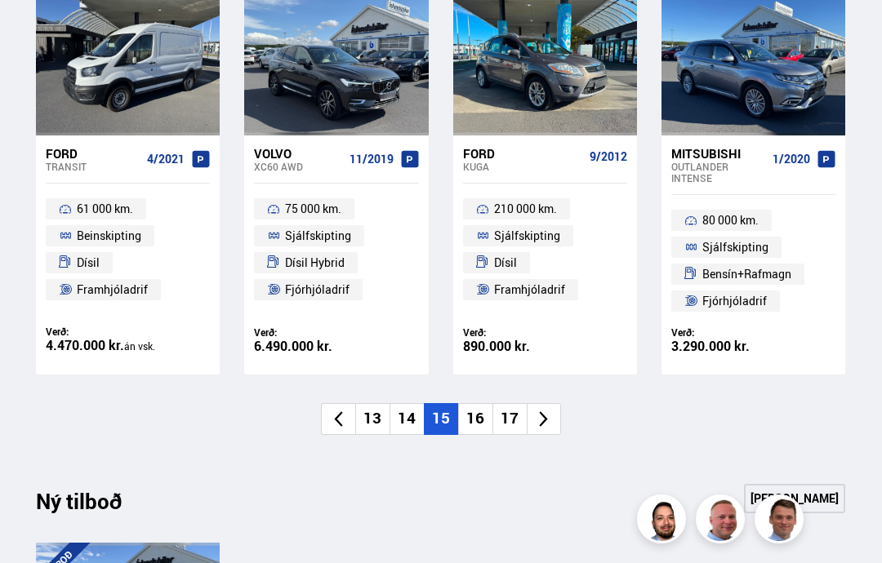
click at [469, 412] on li "16" at bounding box center [475, 419] width 34 height 32
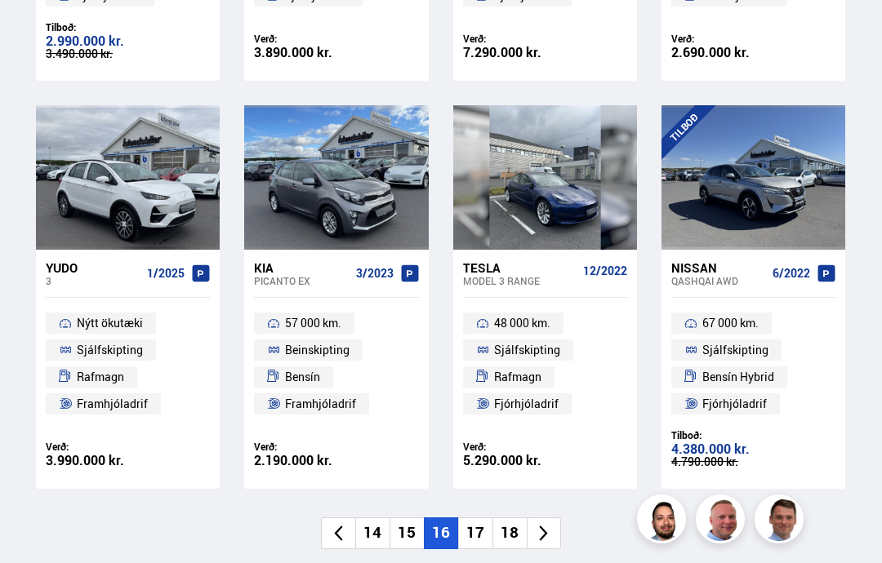
scroll to position [1044, 0]
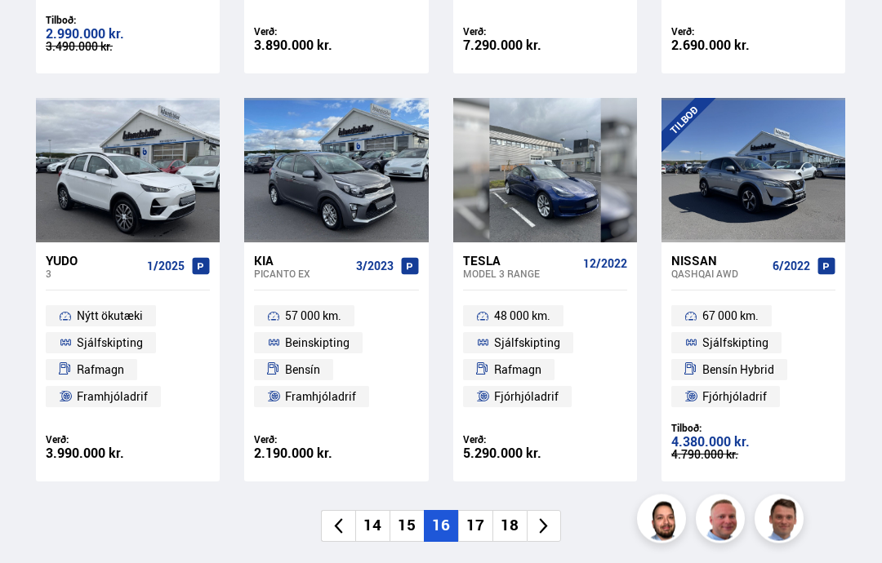
click at [480, 519] on li "17" at bounding box center [475, 527] width 34 height 32
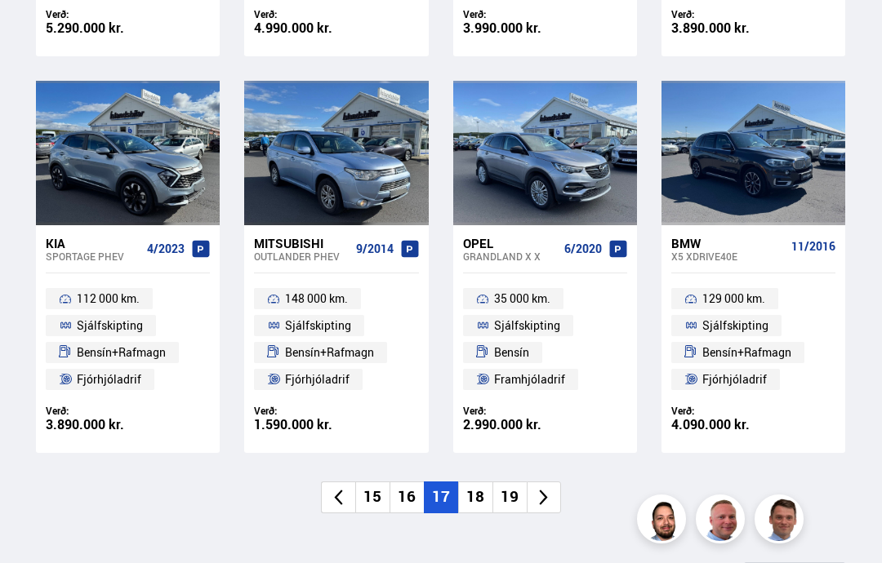
scroll to position [1130, 0]
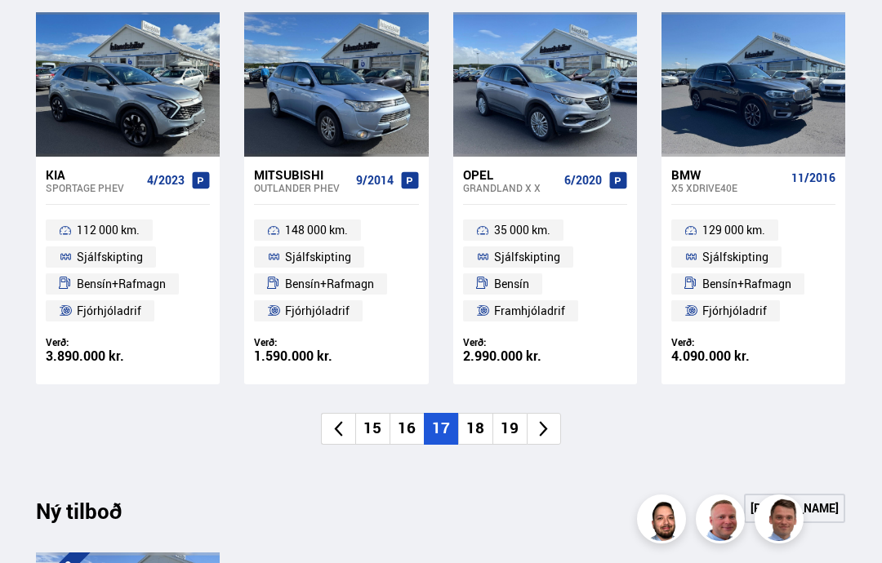
click at [475, 416] on li "18" at bounding box center [475, 429] width 34 height 32
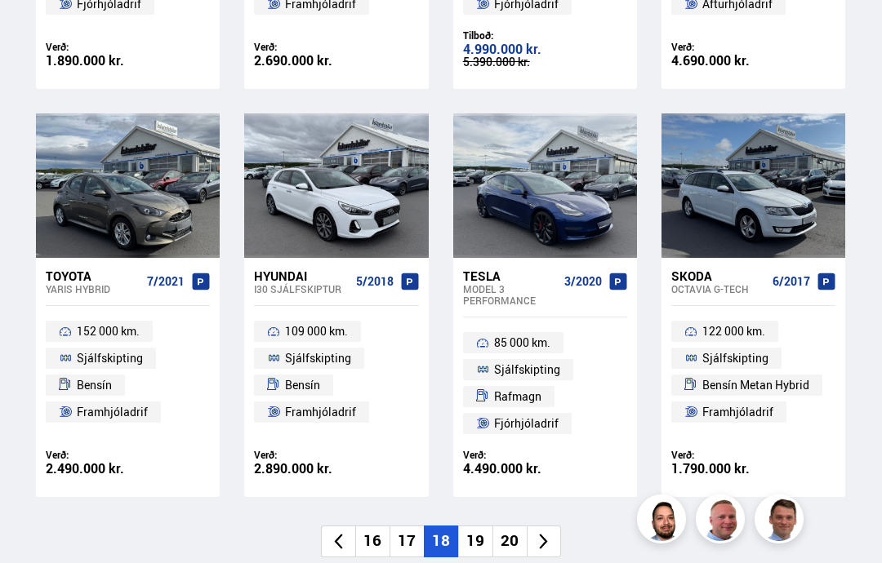
scroll to position [1030, 0]
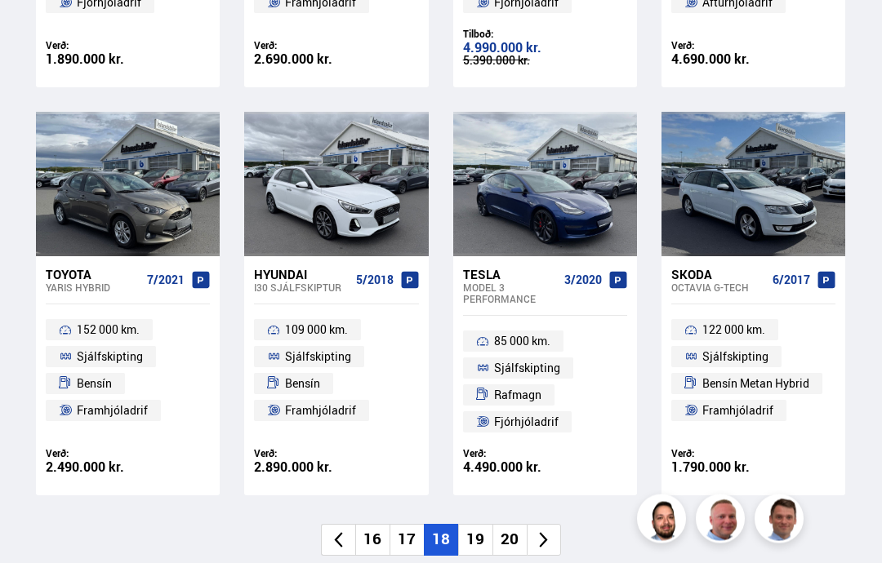
click at [475, 533] on li "19" at bounding box center [475, 541] width 34 height 32
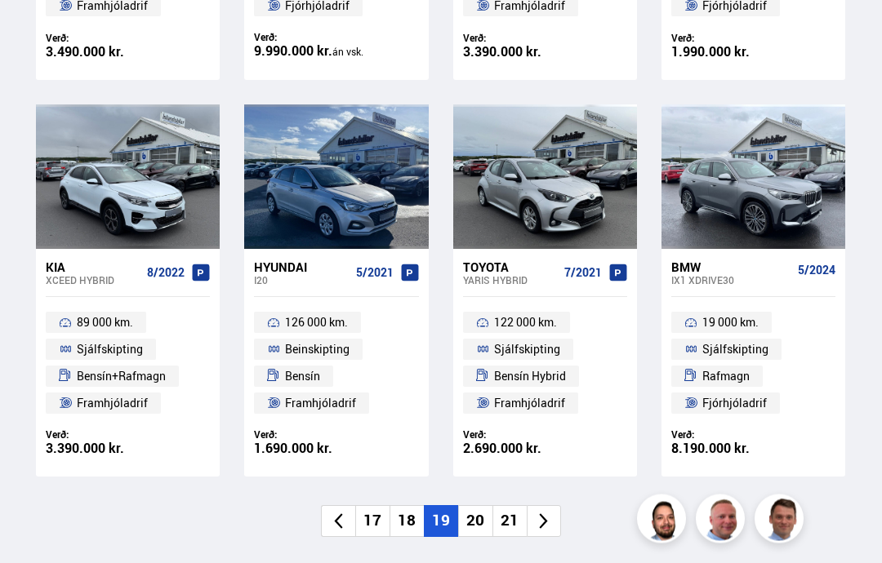
scroll to position [1027, 0]
click at [467, 517] on li "20" at bounding box center [475, 521] width 34 height 32
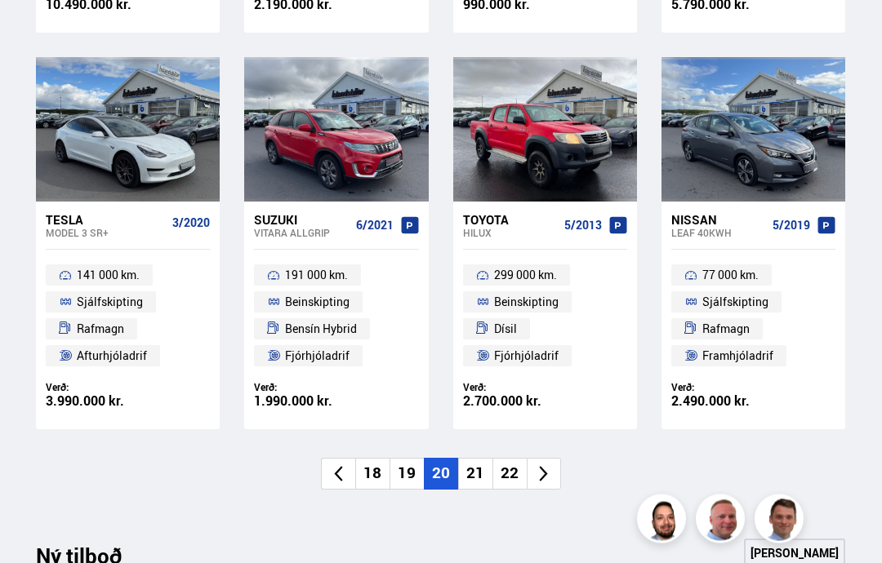
scroll to position [1074, 0]
click at [469, 469] on li "21" at bounding box center [475, 474] width 34 height 32
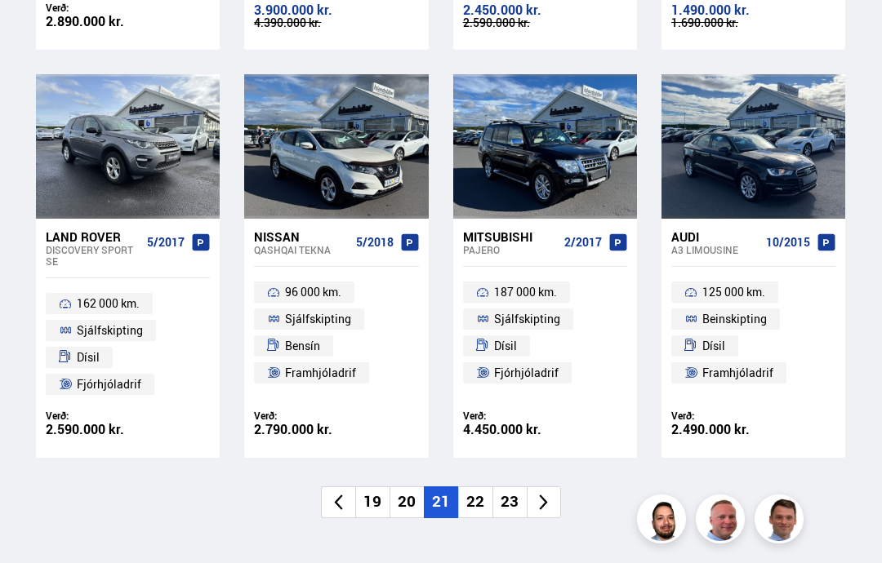
scroll to position [1080, 0]
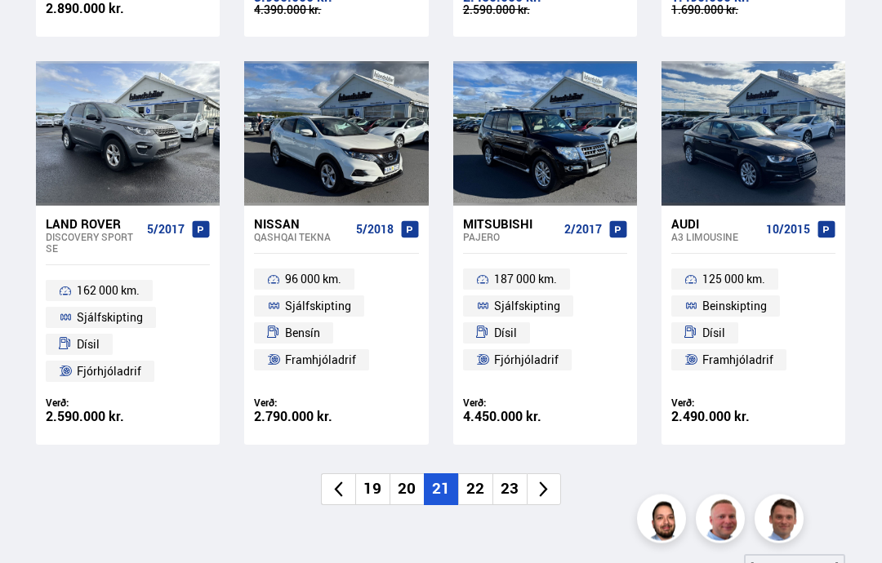
click at [467, 483] on li "22" at bounding box center [475, 490] width 34 height 32
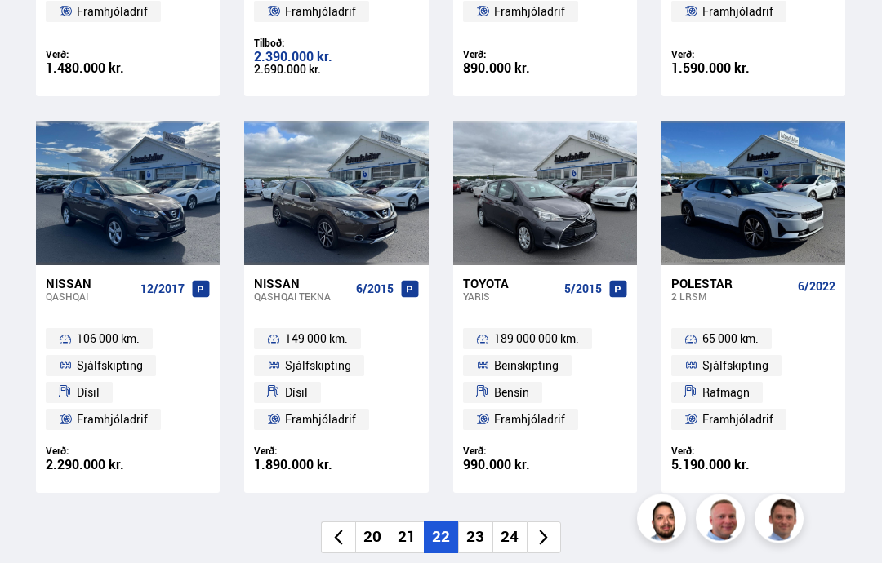
scroll to position [968, 0]
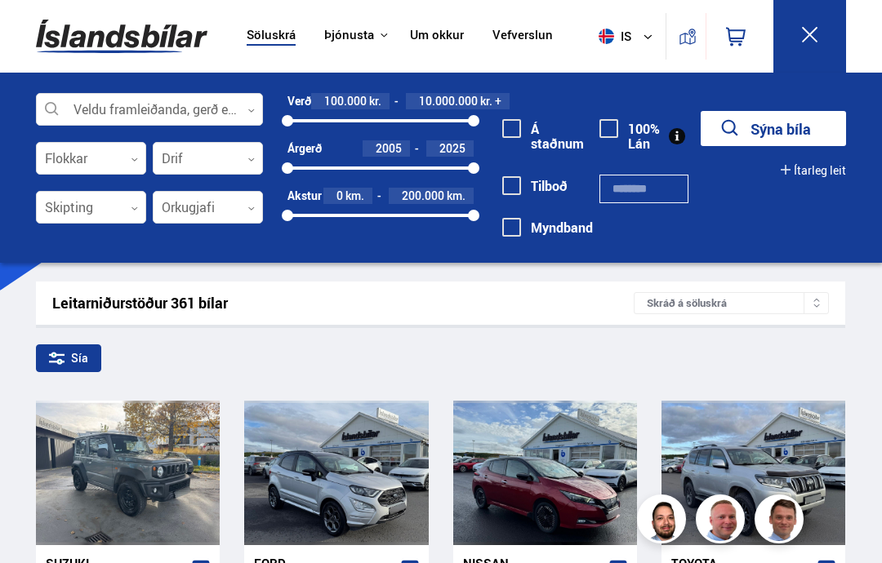
scroll to position [20, 0]
